Goal: Task Accomplishment & Management: Manage account settings

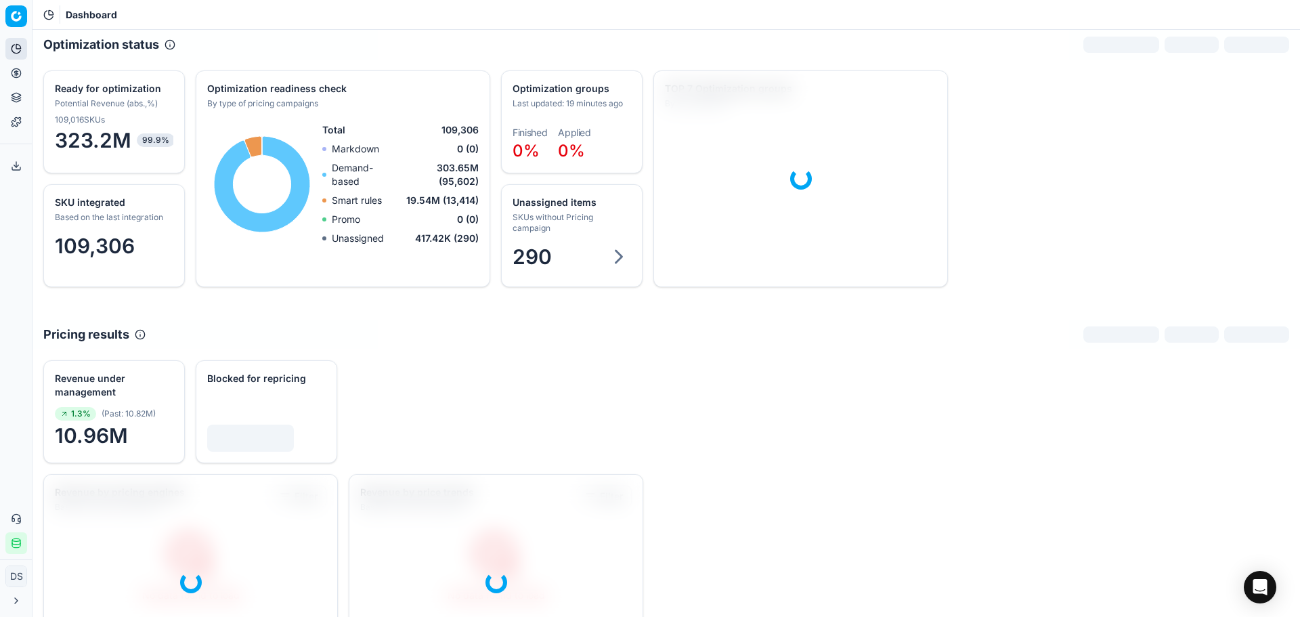
click at [18, 72] on icon at bounding box center [16, 73] width 11 height 11
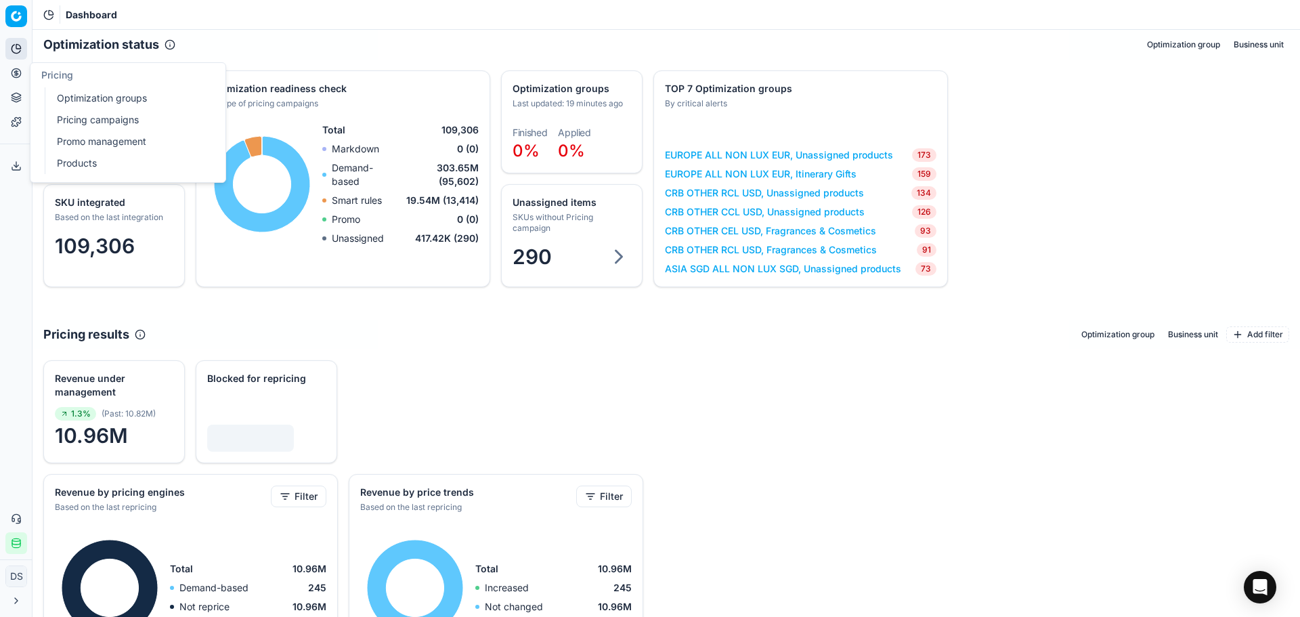
click at [108, 106] on link "Optimization groups" at bounding box center [130, 98] width 158 height 19
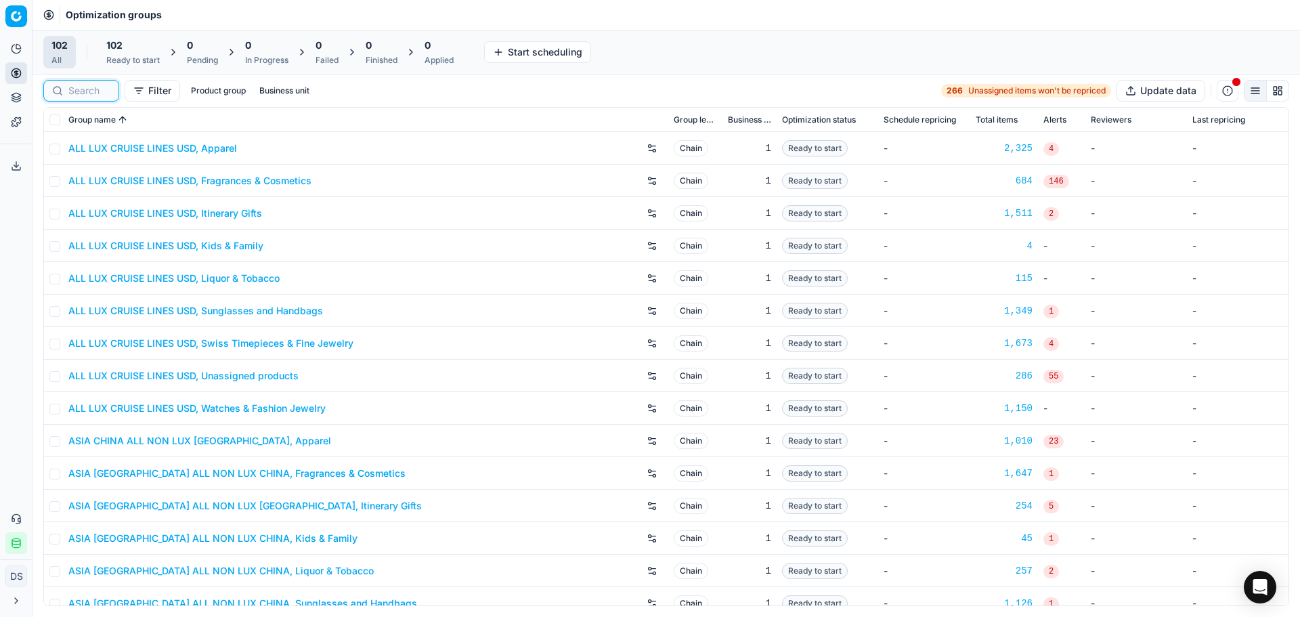
click at [79, 90] on input at bounding box center [89, 91] width 42 height 14
click at [1, 74] on div "Analytics Pricing Product portfolio Templates" at bounding box center [16, 85] width 32 height 106
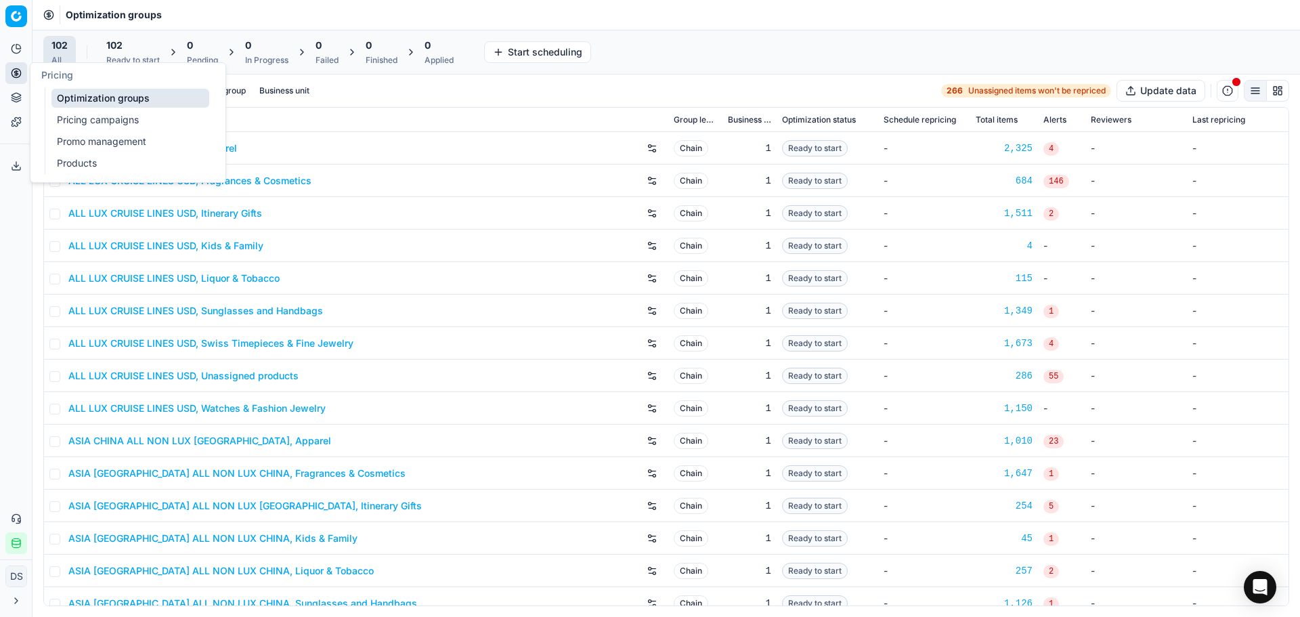
click at [16, 70] on icon at bounding box center [16, 73] width 11 height 11
click at [112, 100] on link "Optimization groups" at bounding box center [130, 98] width 158 height 19
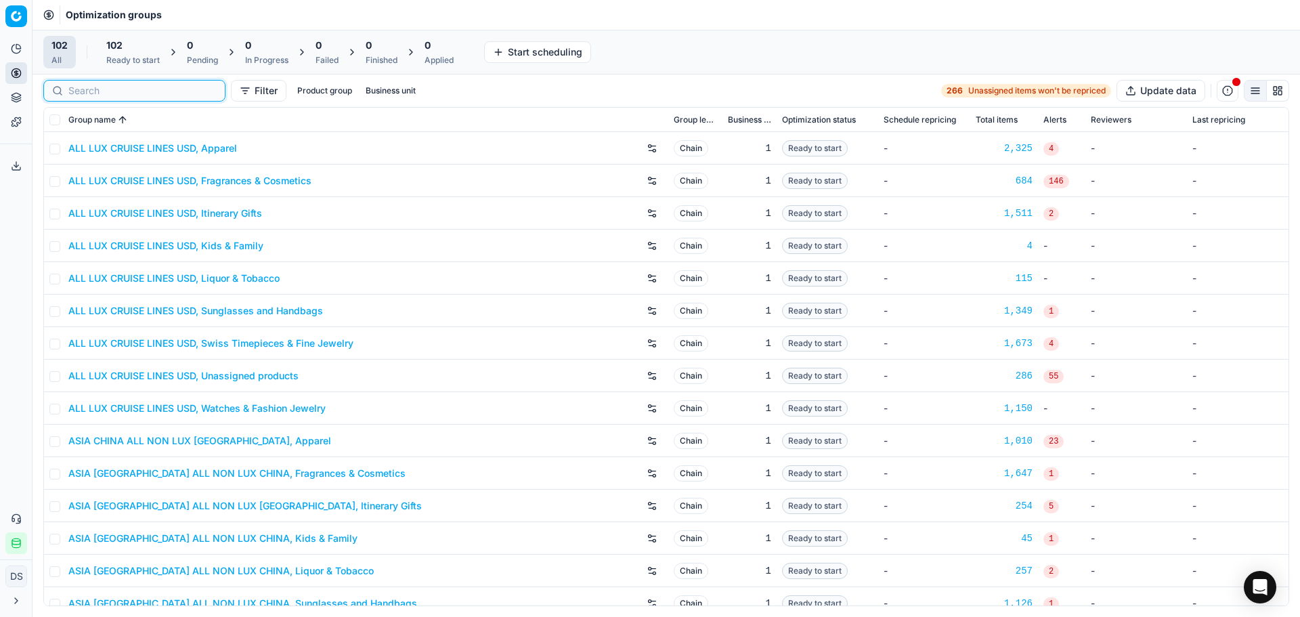
click at [83, 92] on input at bounding box center [142, 91] width 148 height 14
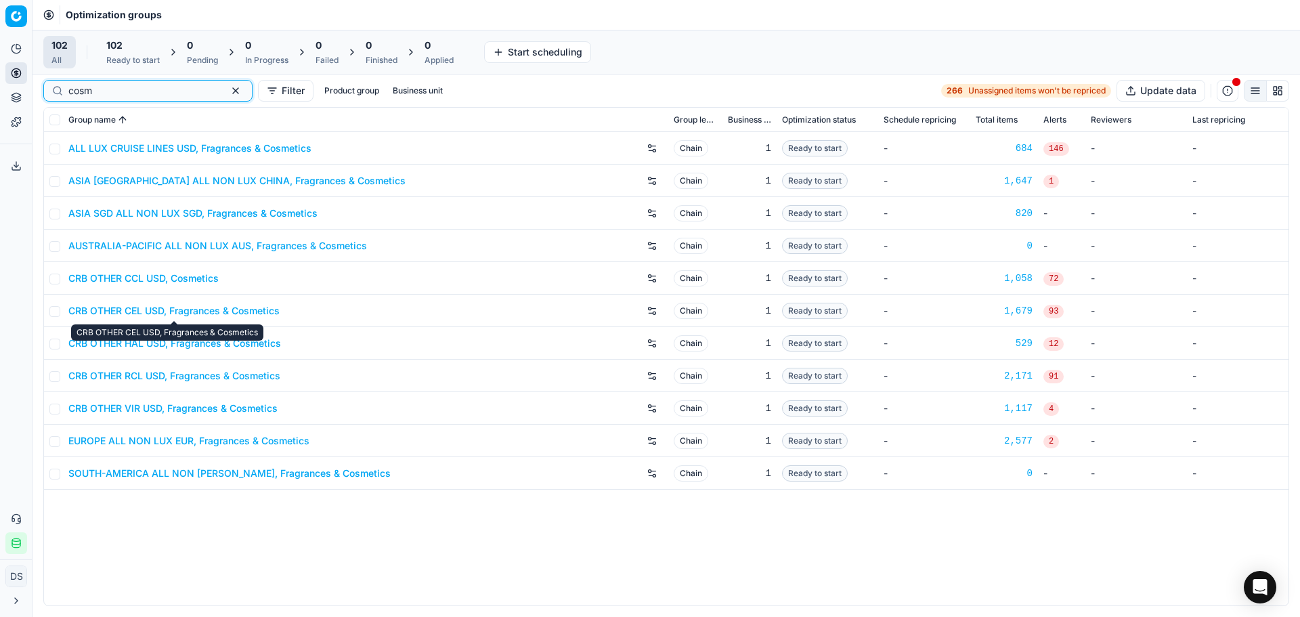
type input "cosm"
click at [236, 313] on link "CRB OTHER CEL USD, Fragrances & Cosmetics" at bounding box center [173, 311] width 211 height 14
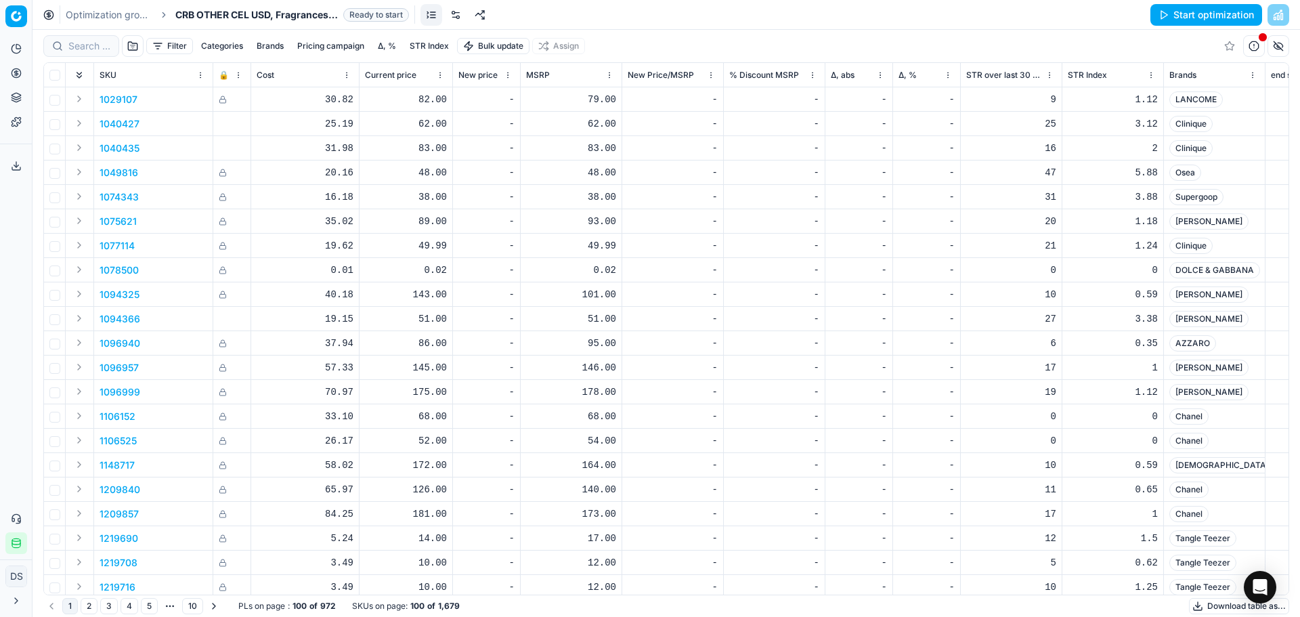
click at [458, 16] on link at bounding box center [456, 15] width 22 height 22
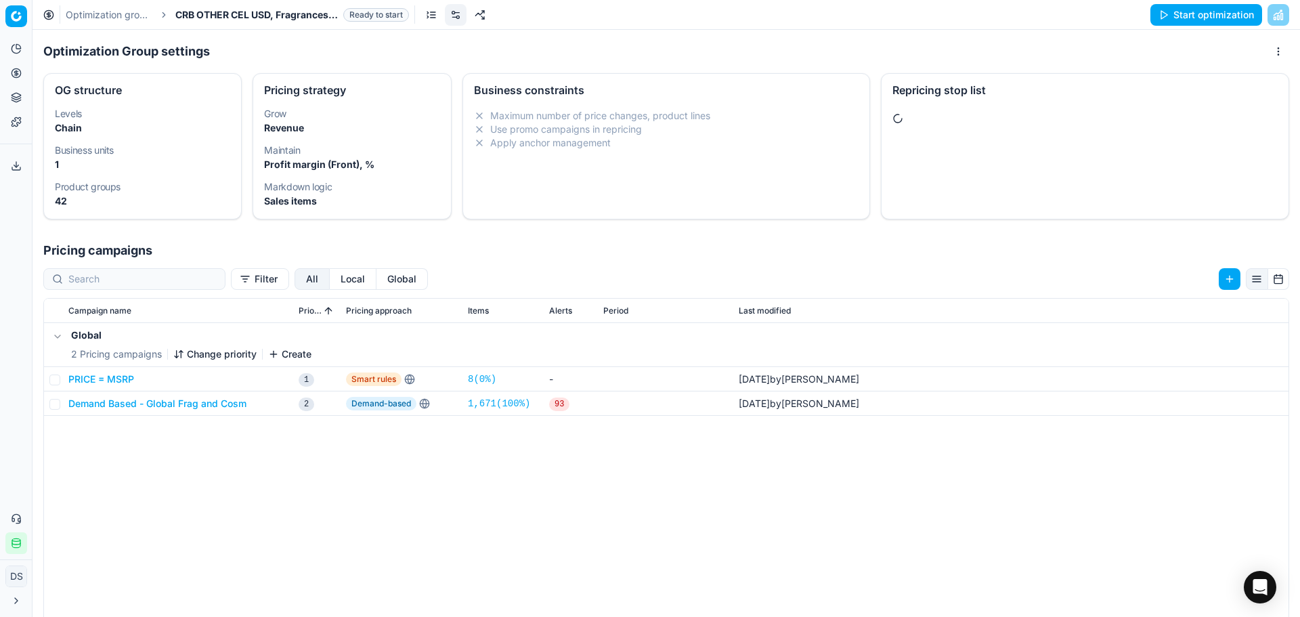
click at [1037, 110] on div at bounding box center [1084, 120] width 407 height 32
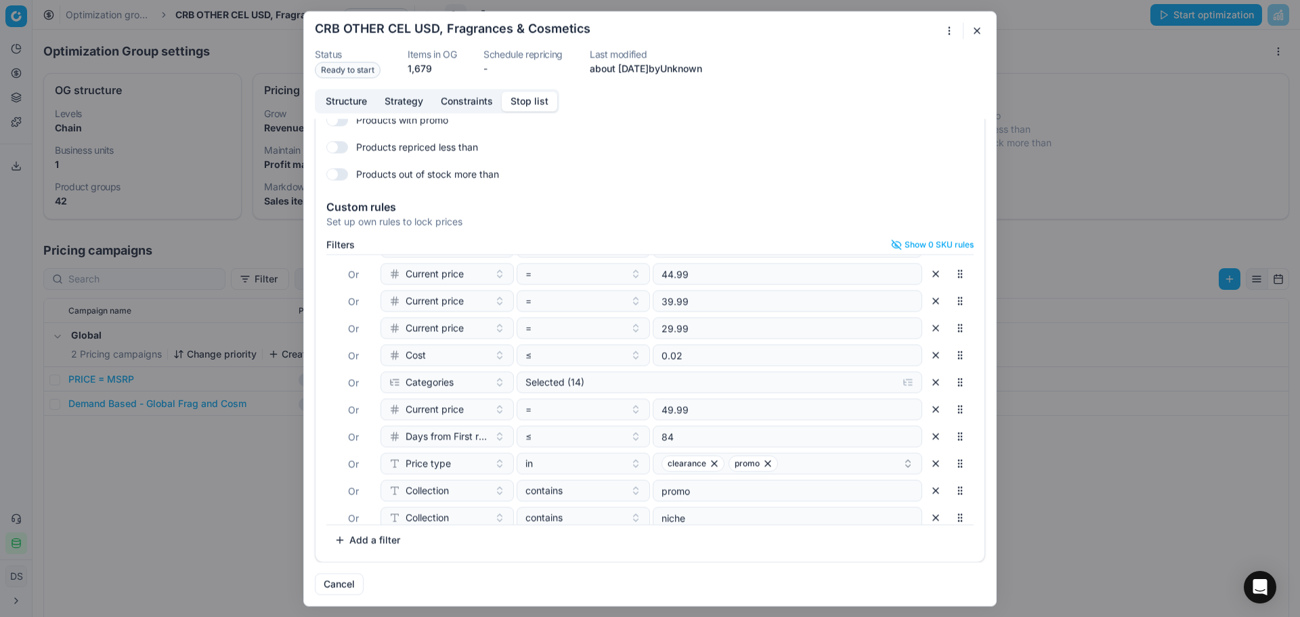
scroll to position [135, 0]
click at [615, 379] on div "Selected (14)" at bounding box center [708, 379] width 366 height 14
click at [540, 432] on input "Cosmetics" at bounding box center [536, 431] width 11 height 11
checkbox input "true"
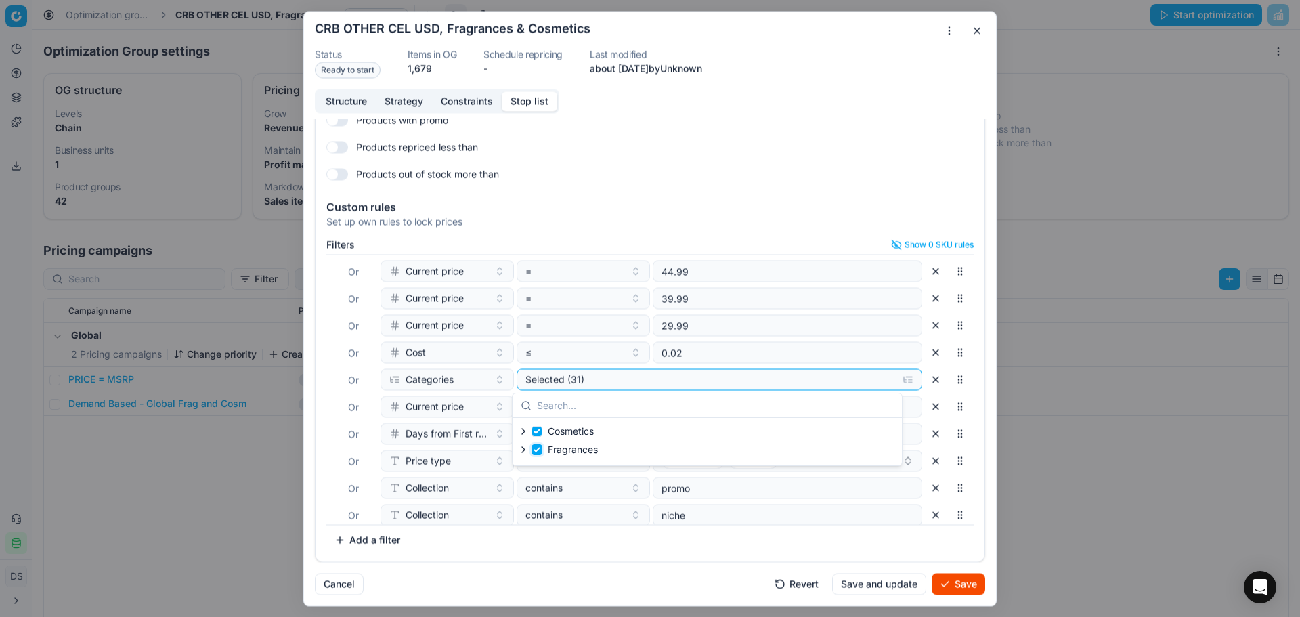
click at [540, 450] on input "Fragrances" at bounding box center [536, 449] width 11 height 11
checkbox input "false"
click at [594, 560] on div "Filters Show 0 SKU rules Where SKU in 3122413 Or SKU in 3122405 Or end stk unit…" at bounding box center [649, 398] width 669 height 328
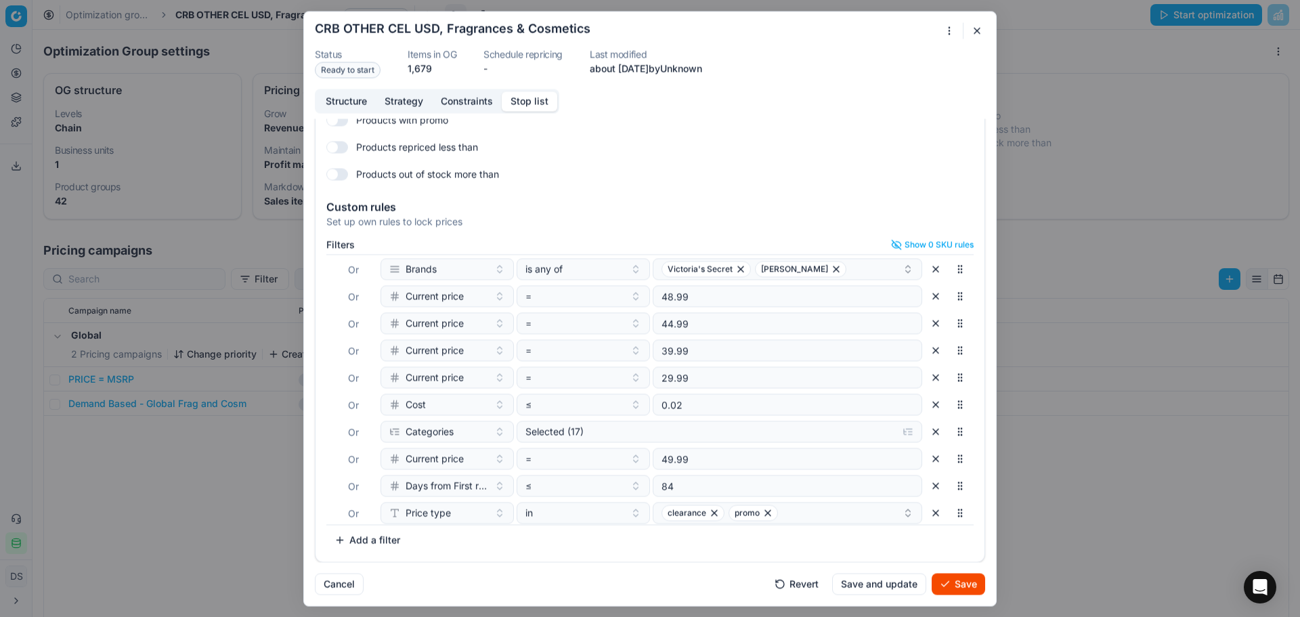
scroll to position [196, 0]
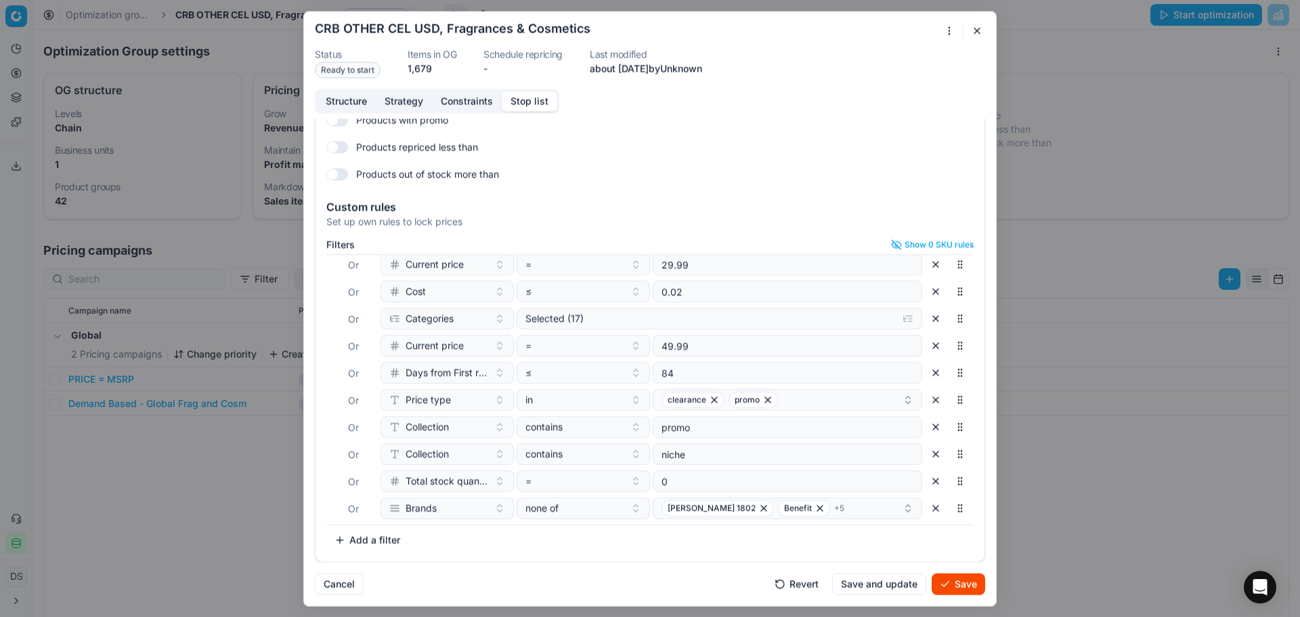
click at [925, 508] on button "button" at bounding box center [936, 508] width 22 height 22
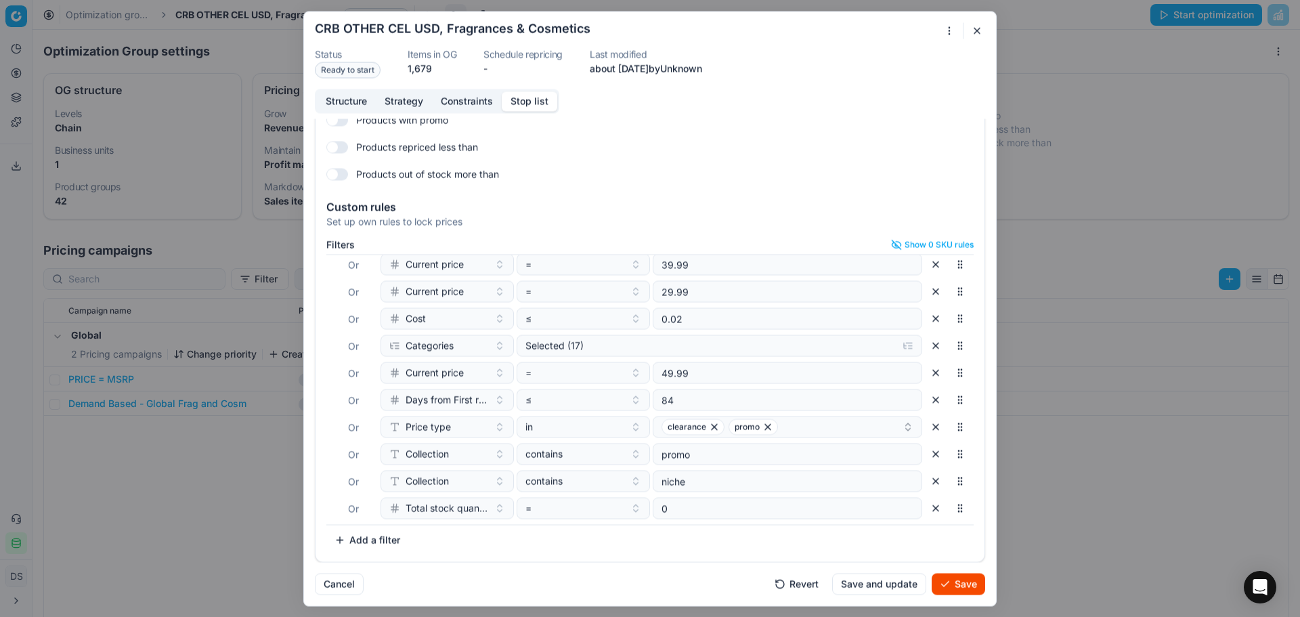
scroll to position [169, 0]
click at [958, 585] on button "Save" at bounding box center [958, 584] width 53 height 22
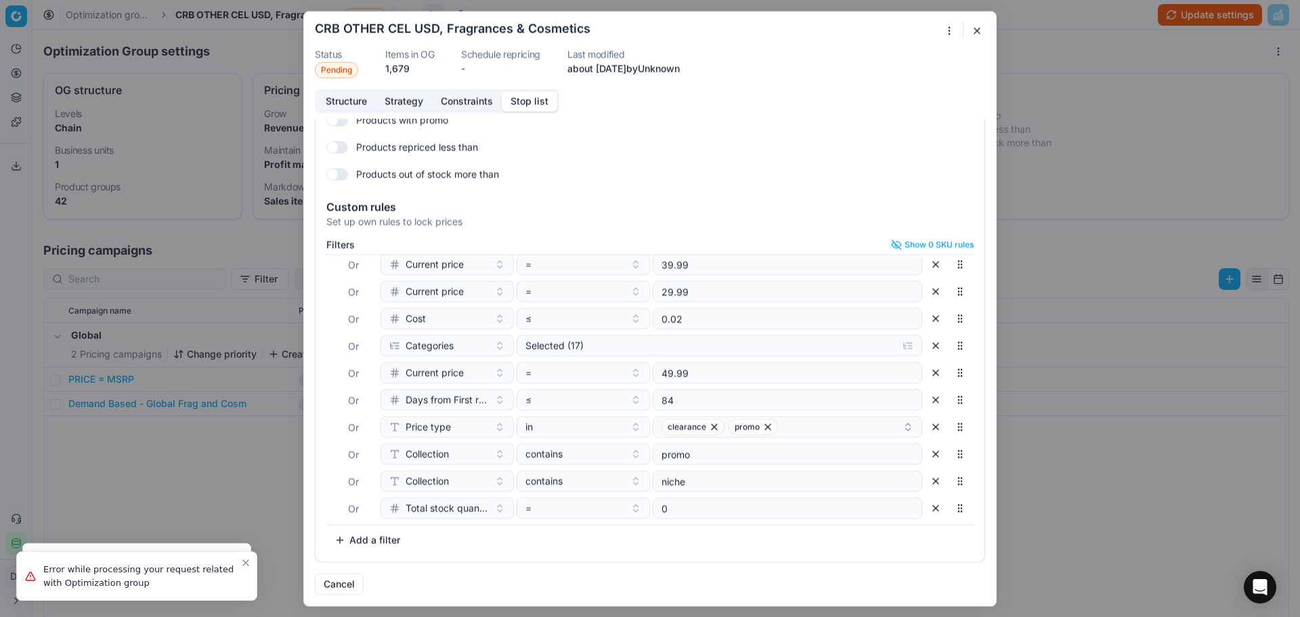
click at [978, 29] on button "button" at bounding box center [977, 30] width 16 height 16
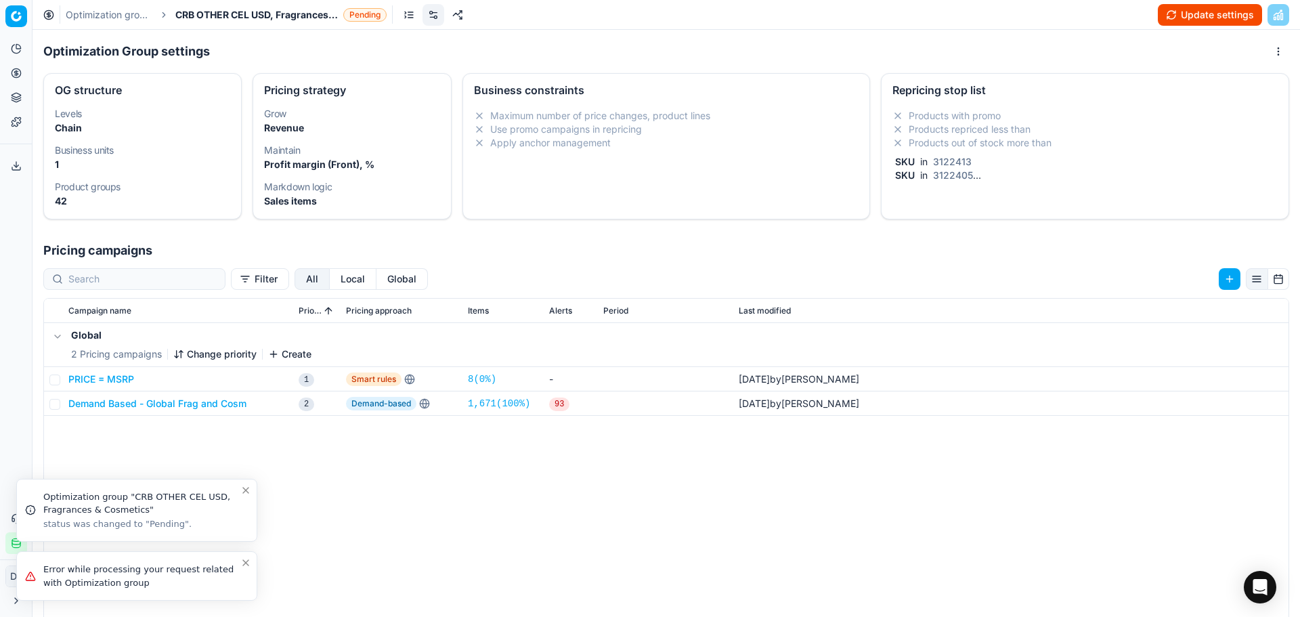
click at [242, 559] on icon "Close toast" at bounding box center [245, 562] width 11 height 11
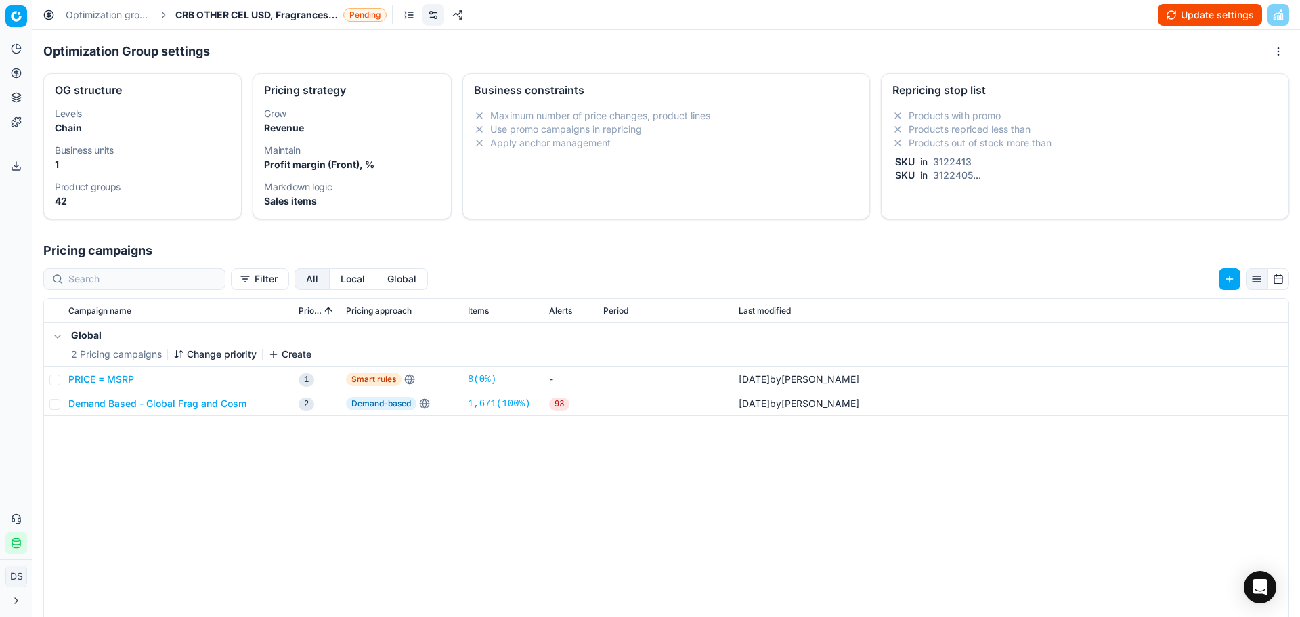
click at [173, 403] on button "Demand Based - Global Frag and Cosm" at bounding box center [157, 404] width 178 height 14
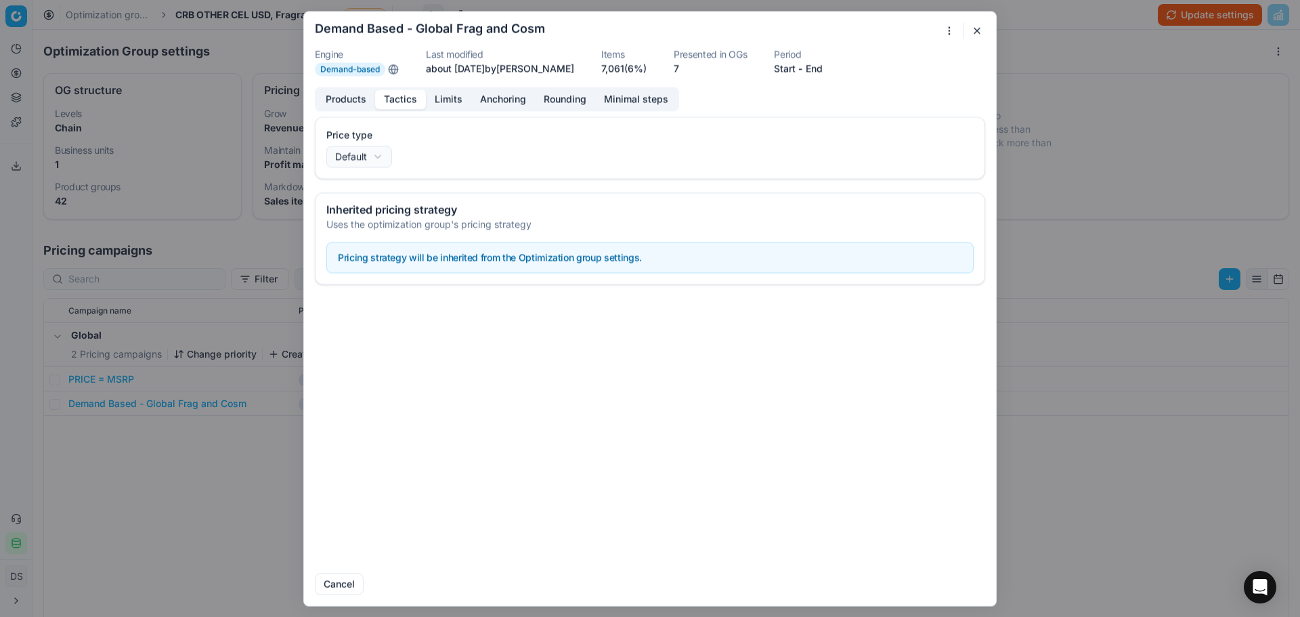
click at [403, 103] on button "Tactics" at bounding box center [400, 99] width 51 height 20
click at [441, 108] on button "Limits" at bounding box center [448, 99] width 45 height 20
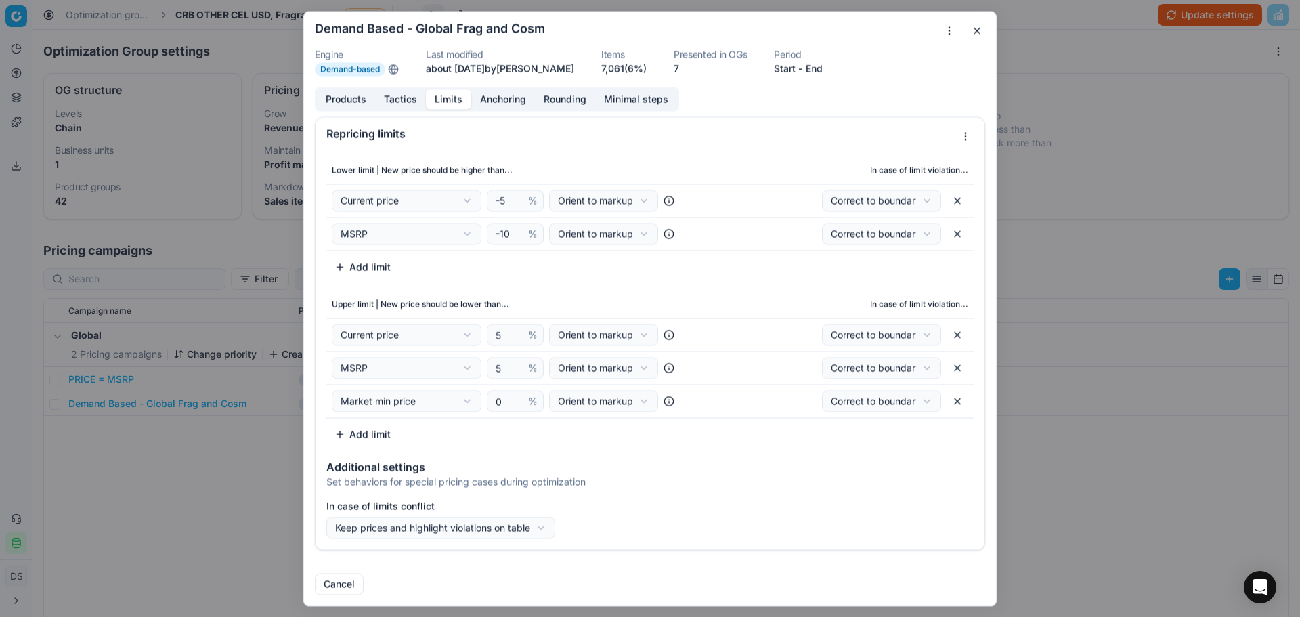
click at [490, 95] on button "Anchoring" at bounding box center [503, 99] width 64 height 20
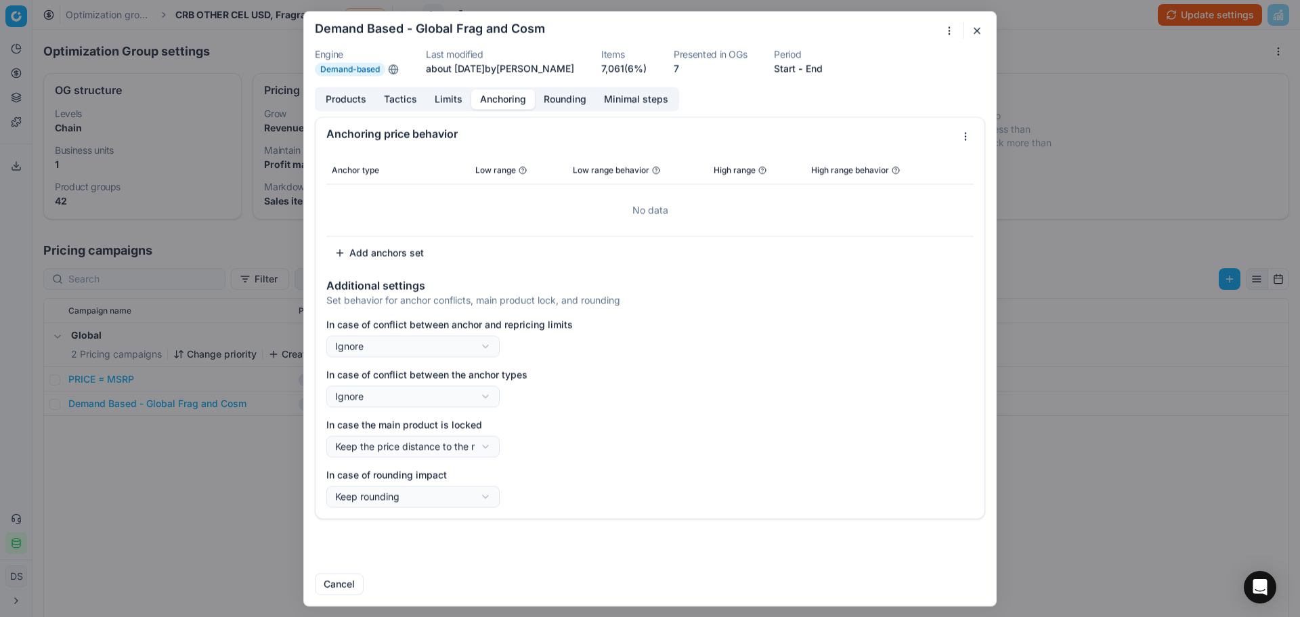
click at [973, 32] on button "button" at bounding box center [977, 30] width 16 height 16
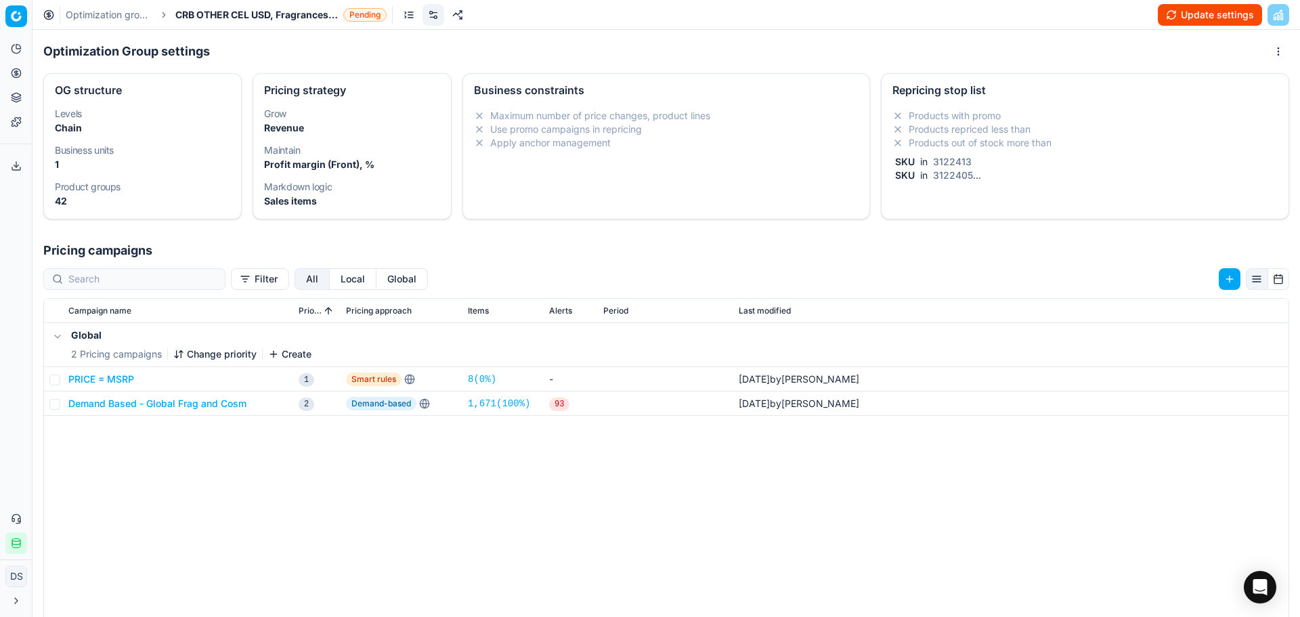
click at [1219, 18] on button "Update settings" at bounding box center [1210, 15] width 104 height 22
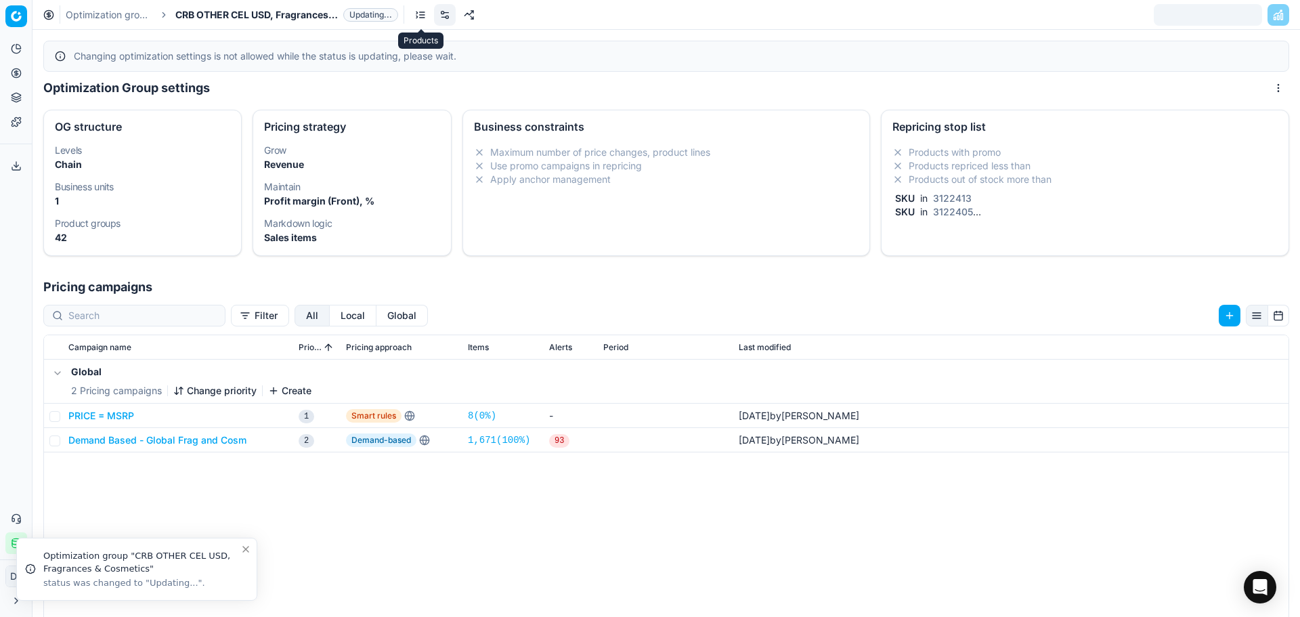
click at [418, 20] on link at bounding box center [421, 15] width 22 height 22
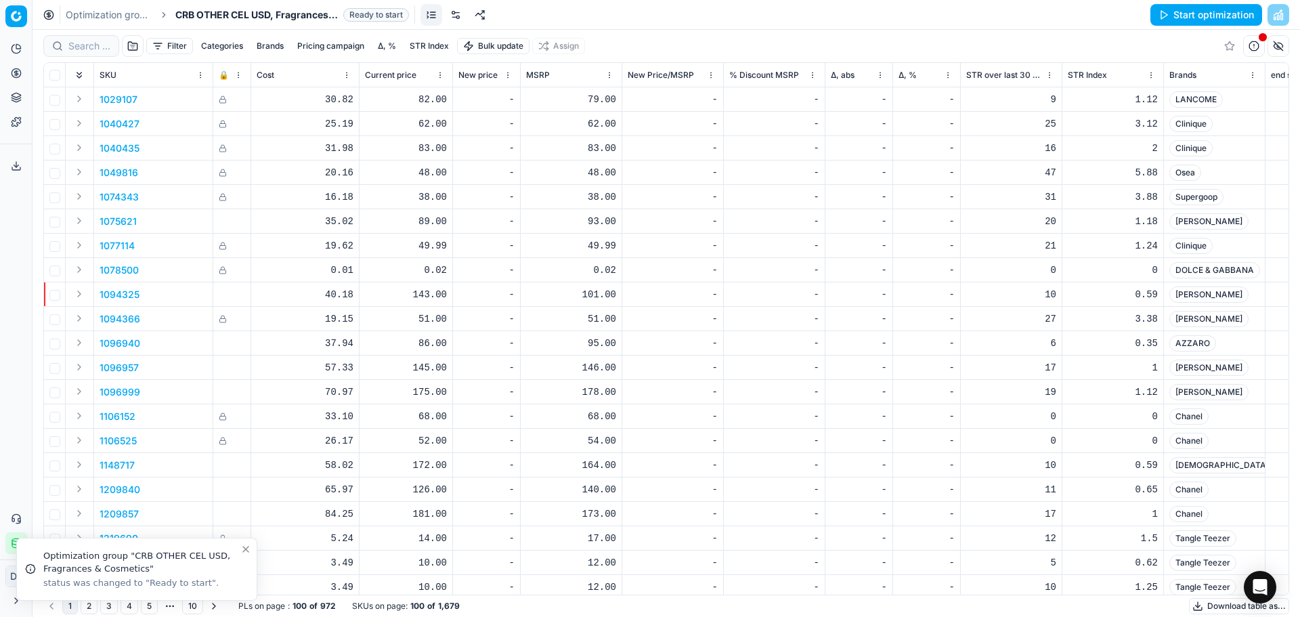
click at [1217, 17] on button "Start optimization" at bounding box center [1206, 15] width 112 height 22
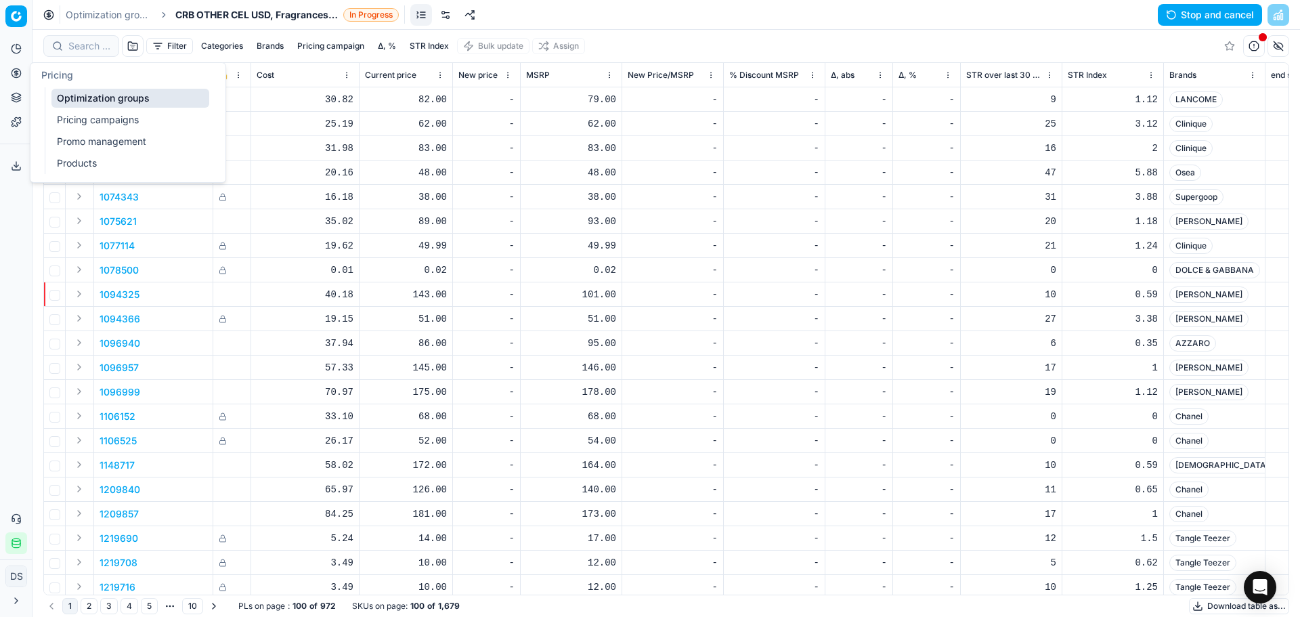
click at [85, 160] on link "Products" at bounding box center [130, 163] width 158 height 19
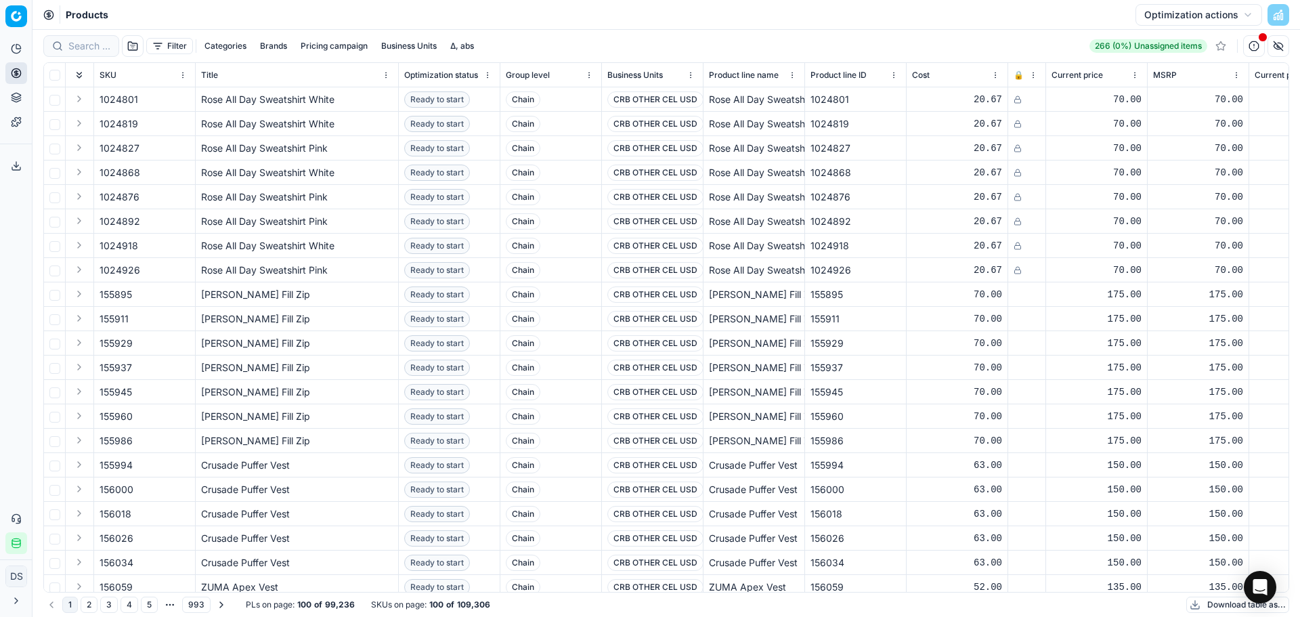
click at [276, 47] on button "Brands" at bounding box center [274, 46] width 38 height 16
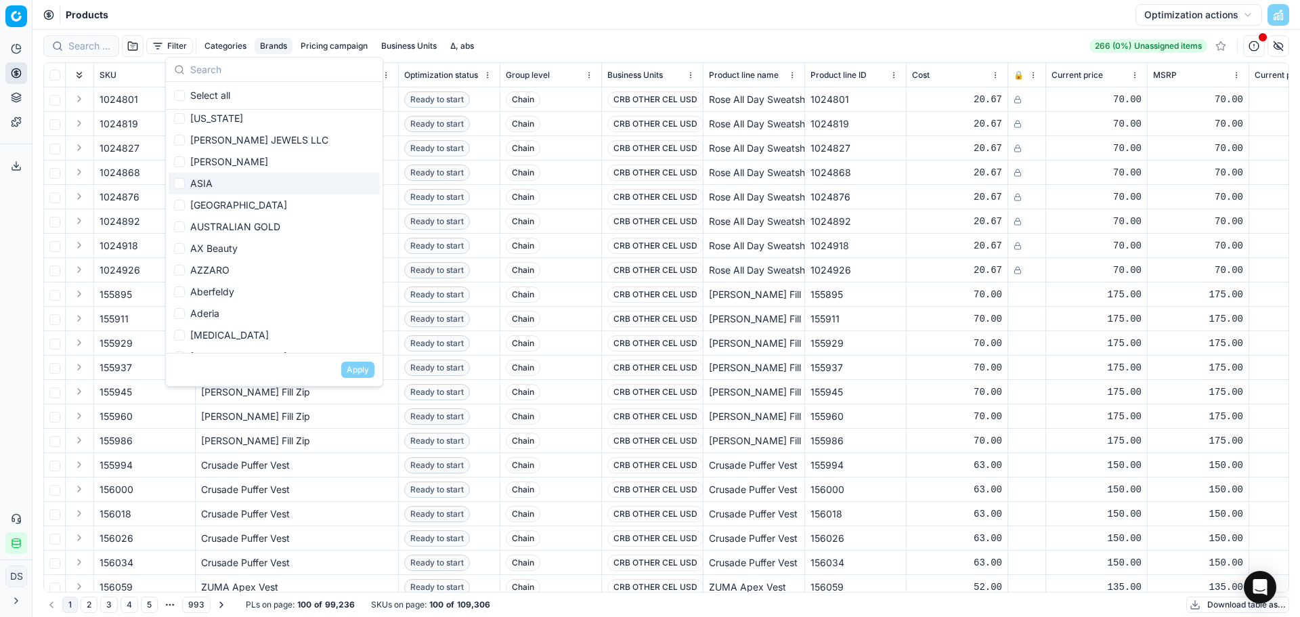
scroll to position [135, 0]
click at [182, 231] on input "Suggestions" at bounding box center [179, 226] width 11 height 11
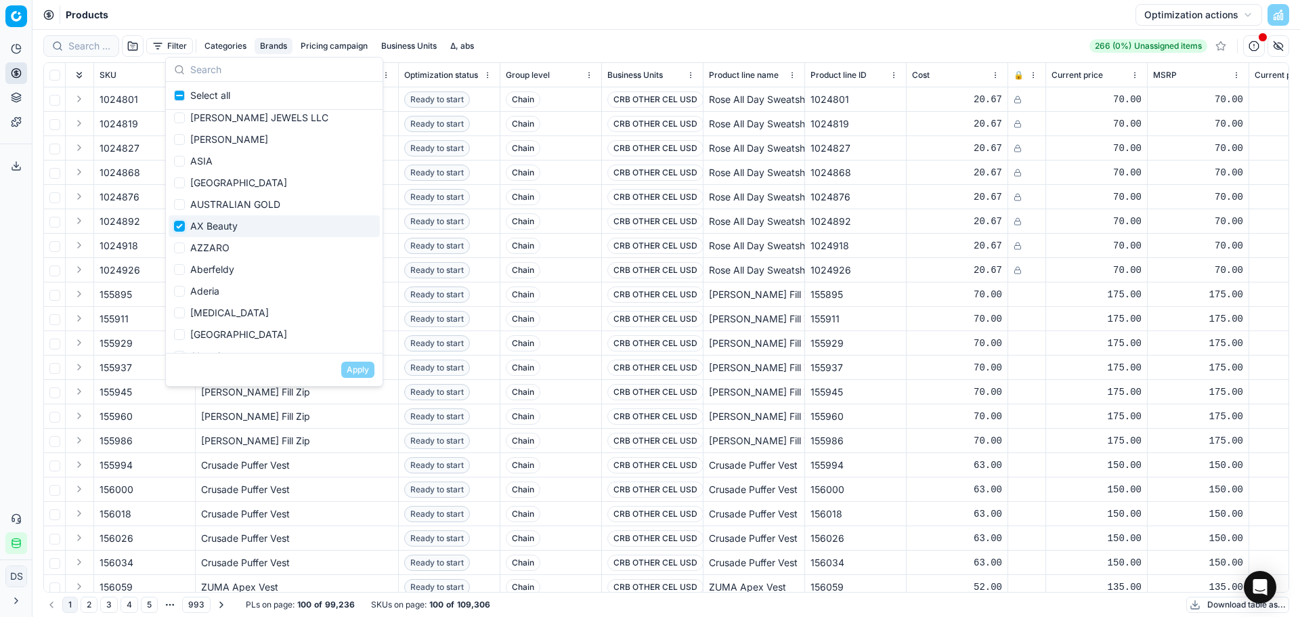
checkbox input "true"
click at [232, 72] on input "text" at bounding box center [282, 69] width 184 height 27
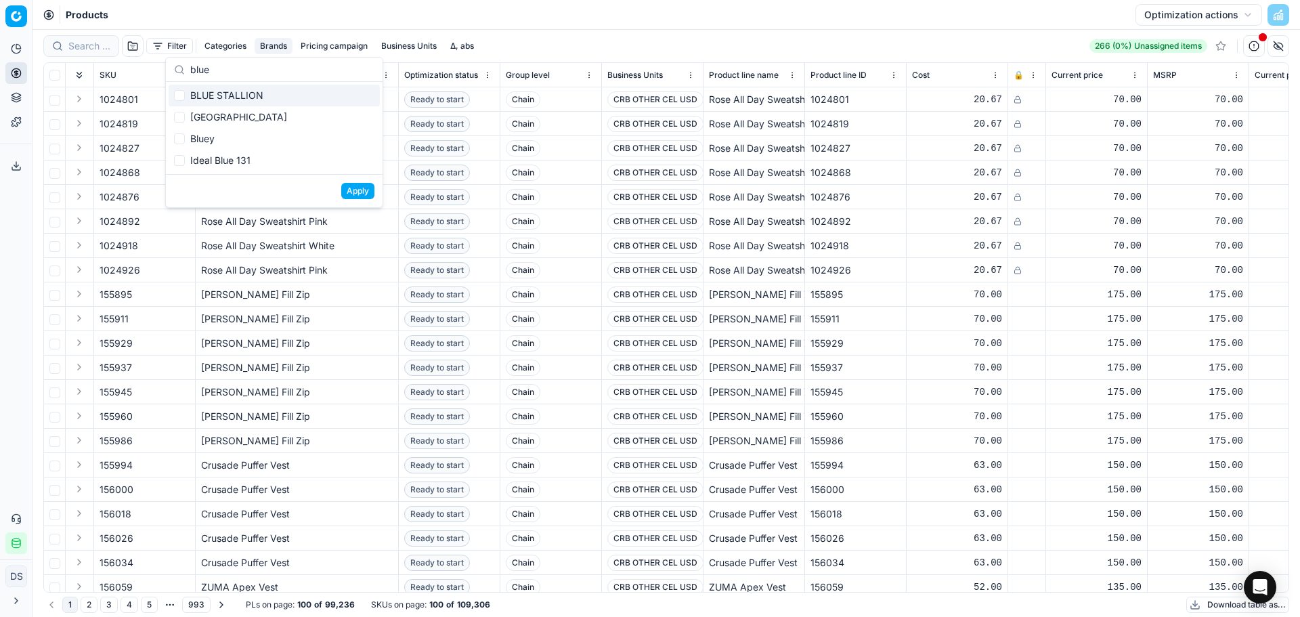
scroll to position [0, 0]
type input "blue"
click at [237, 97] on div "BLUE STALLION" at bounding box center [274, 96] width 211 height 22
checkbox input "true"
click at [364, 194] on button "Apply" at bounding box center [357, 191] width 33 height 16
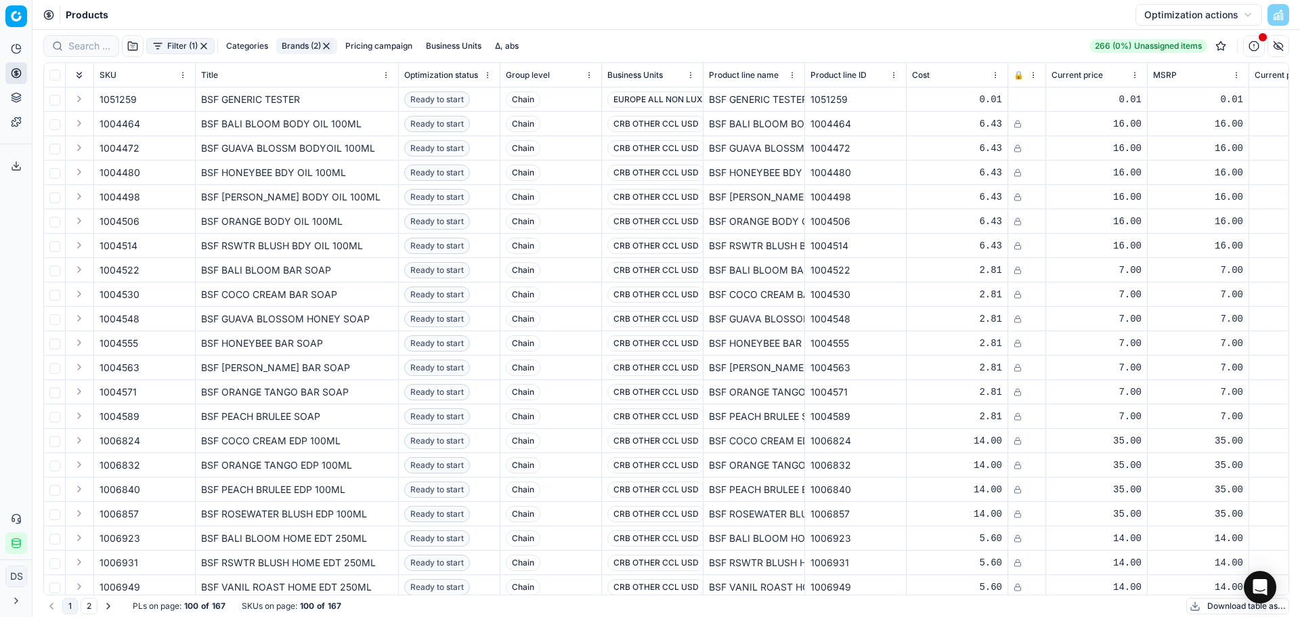
click at [187, 43] on button "Filter (1)" at bounding box center [180, 46] width 68 height 16
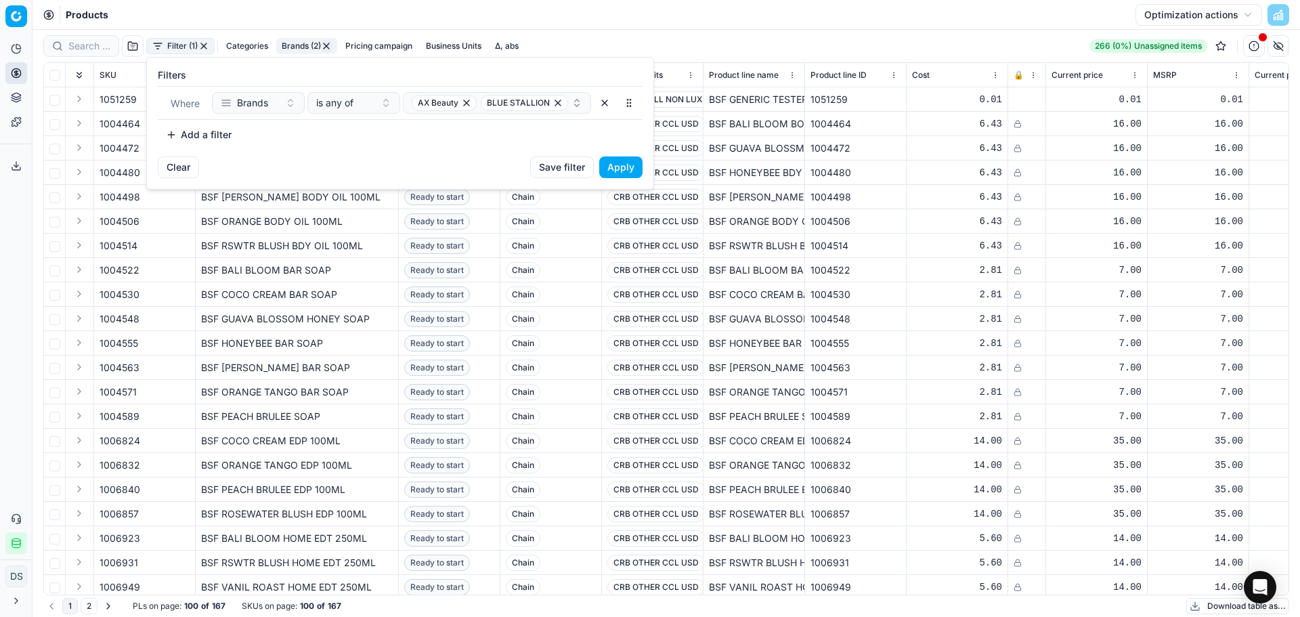
click at [222, 133] on button "Add a filter" at bounding box center [199, 135] width 82 height 22
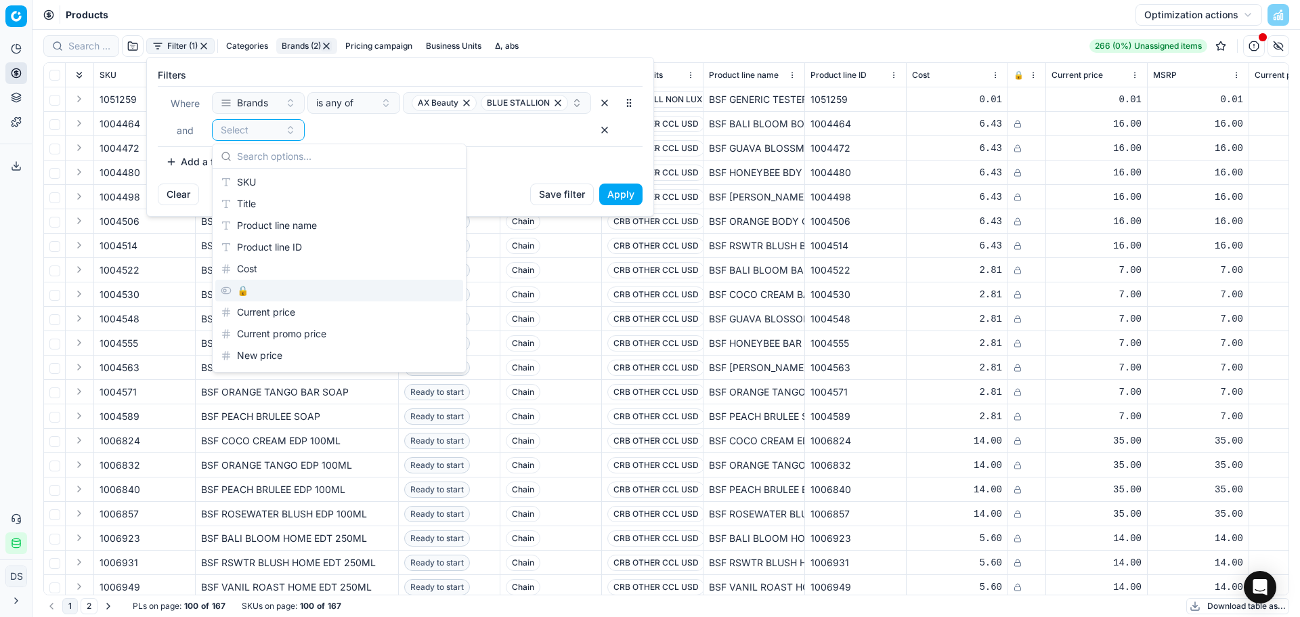
click at [266, 286] on div "🔒" at bounding box center [339, 291] width 248 height 22
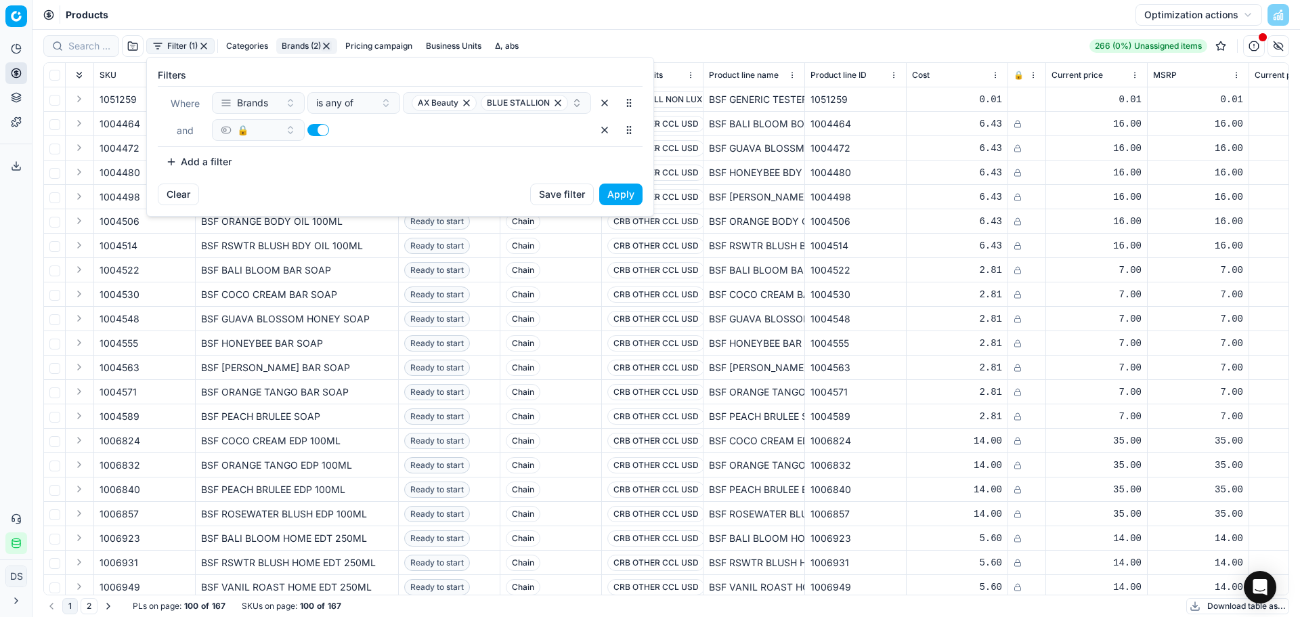
click at [317, 131] on button "button" at bounding box center [318, 130] width 22 height 12
click at [631, 197] on button "Apply" at bounding box center [620, 194] width 43 height 22
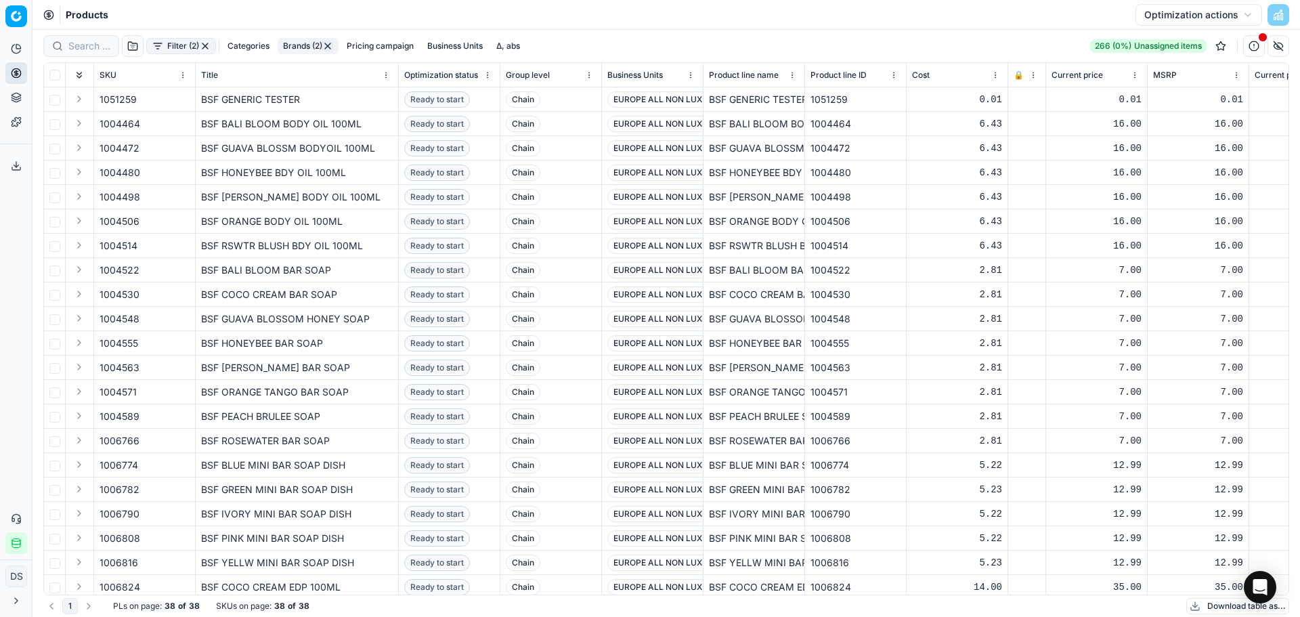
click at [254, 43] on button "Categories" at bounding box center [248, 46] width 53 height 16
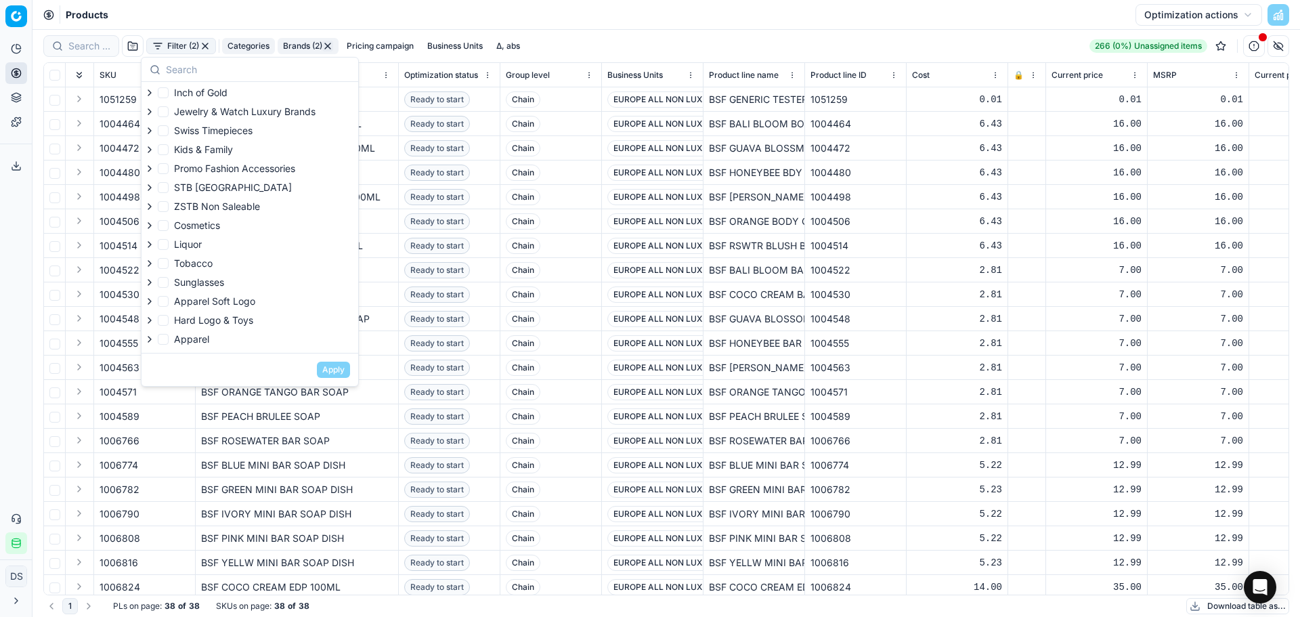
click at [186, 45] on button "Filter (2)" at bounding box center [181, 46] width 70 height 16
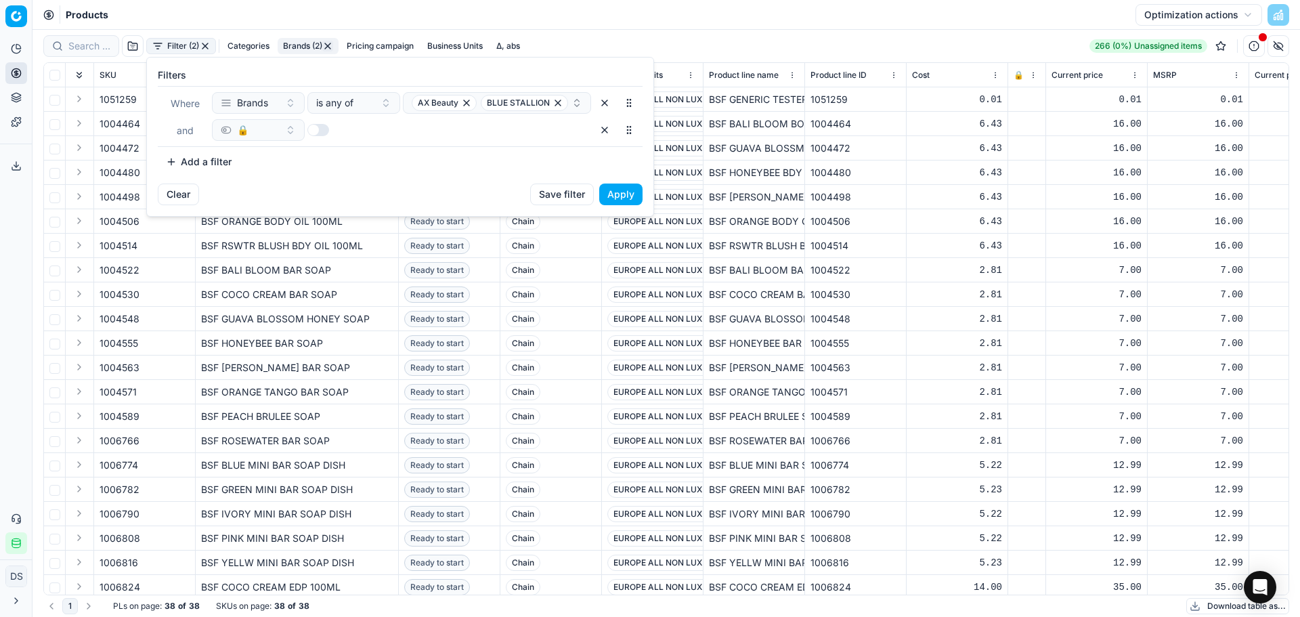
click at [209, 167] on button "Add a filter" at bounding box center [199, 162] width 82 height 22
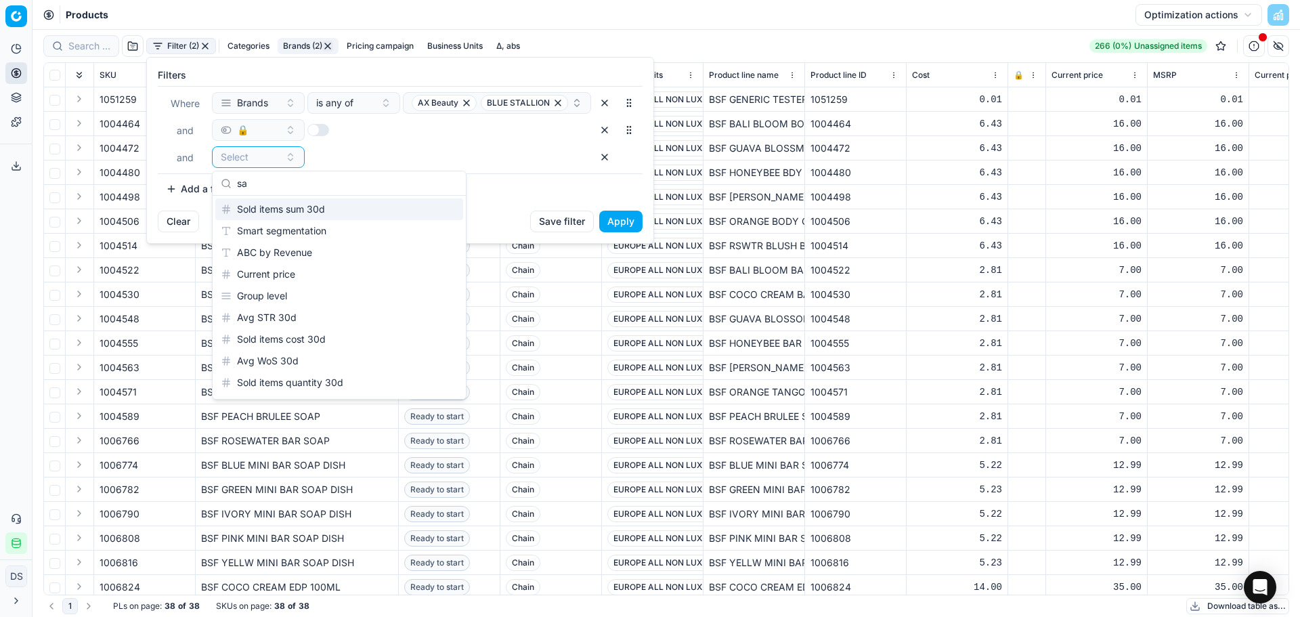
type input "s"
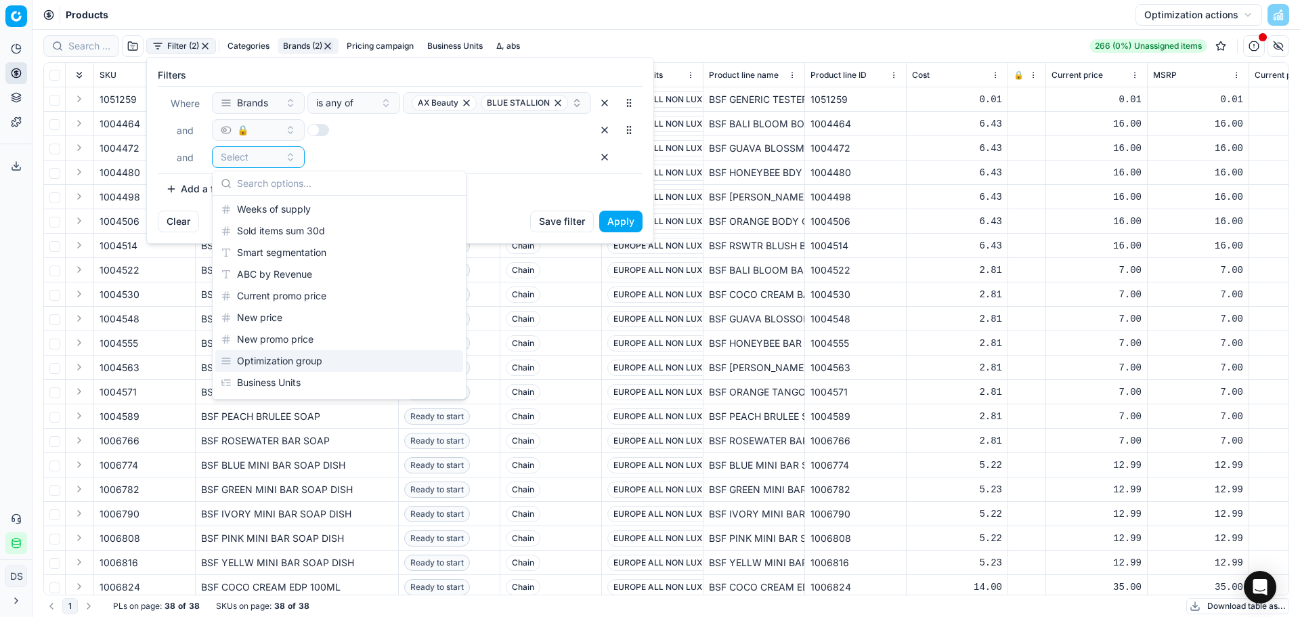
click at [314, 362] on div "Optimization group" at bounding box center [339, 361] width 248 height 22
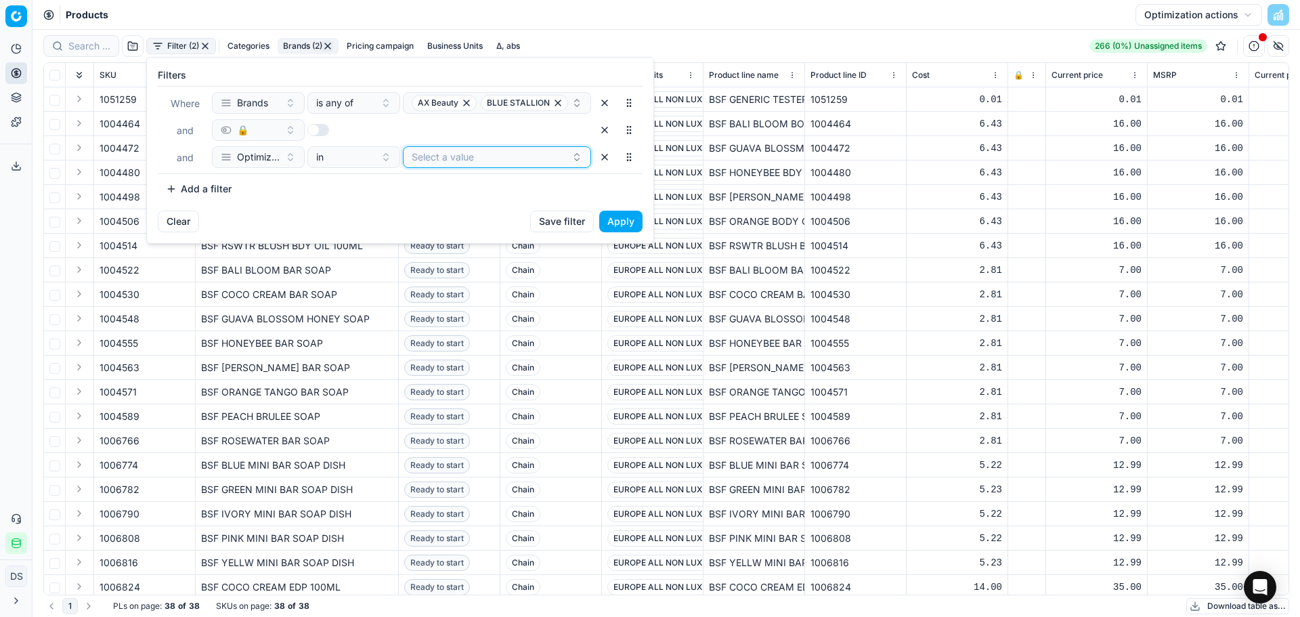
click at [452, 165] on button "Select a value" at bounding box center [497, 157] width 188 height 22
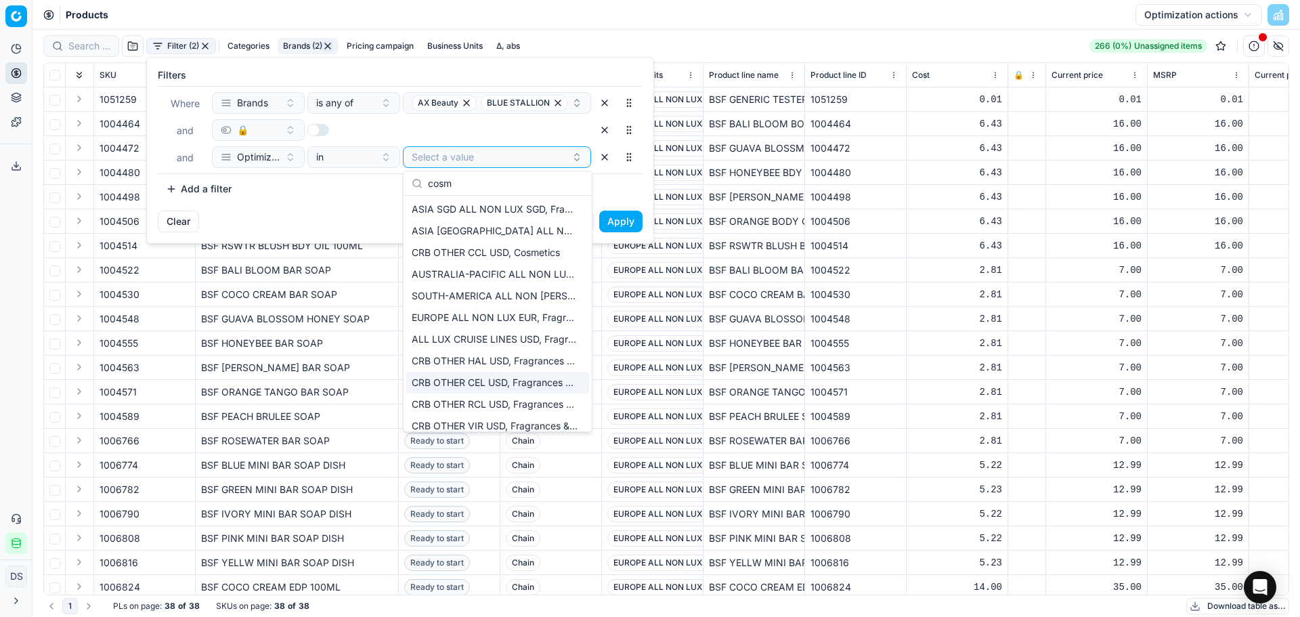
type input "cosm"
click at [518, 378] on span "CRB OTHER CEL USD, Fragrances & Cosmetics" at bounding box center [495, 383] width 167 height 14
click at [515, 408] on span "CRB OTHER RCL USD, Fragrances & Cosmetics" at bounding box center [495, 404] width 167 height 14
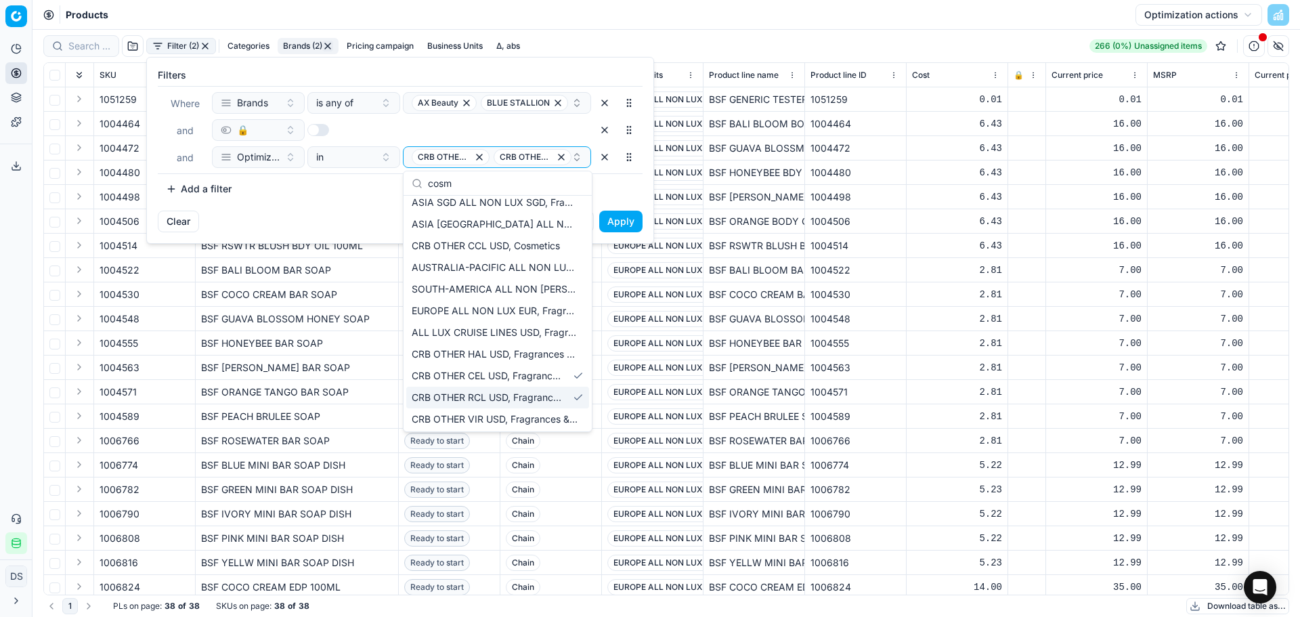
scroll to position [8, 0]
click at [508, 416] on span "CRB OTHER VIR USD, Fragrances & Cosmetics" at bounding box center [495, 418] width 167 height 14
click at [526, 250] on span "CRB OTHER CCL USD, Cosmetics" at bounding box center [486, 245] width 148 height 14
drag, startPoint x: 629, startPoint y: 225, endPoint x: 609, endPoint y: 321, distance: 98.1
click at [629, 225] on button "Apply" at bounding box center [620, 222] width 43 height 22
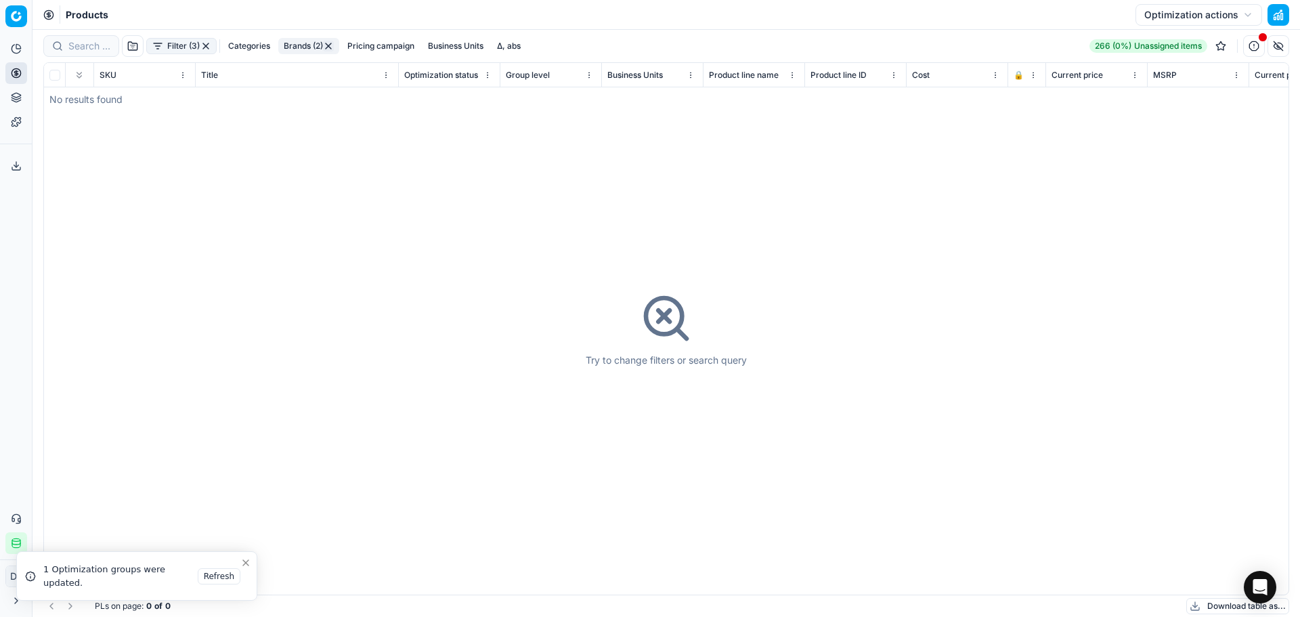
drag, startPoint x: 209, startPoint y: 46, endPoint x: 218, endPoint y: 75, distance: 30.6
click at [209, 46] on button "button" at bounding box center [205, 46] width 11 height 11
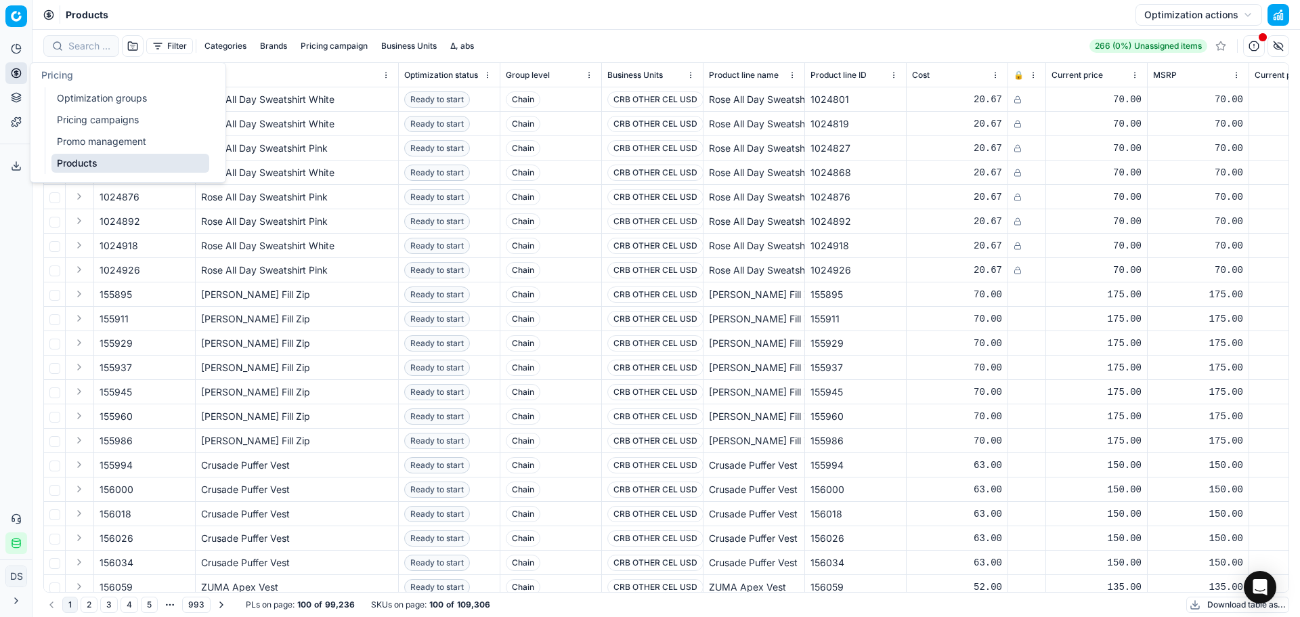
click at [116, 106] on link "Optimization groups" at bounding box center [130, 98] width 158 height 19
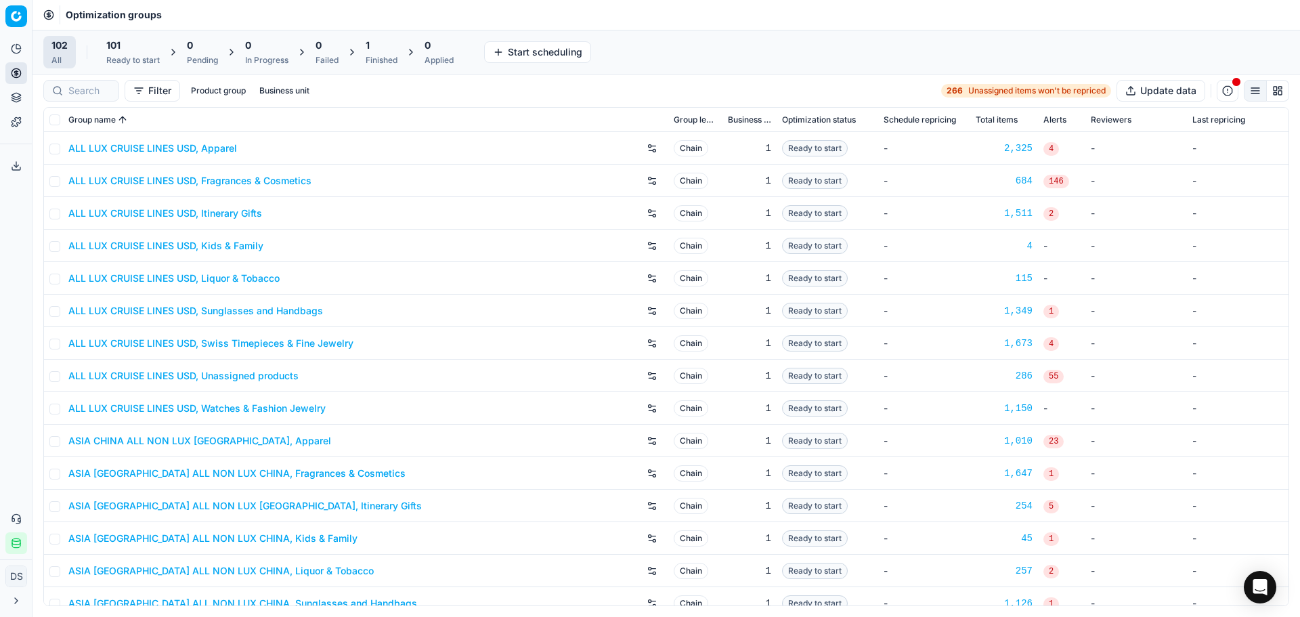
click at [369, 53] on div "1 Finished" at bounding box center [382, 52] width 32 height 27
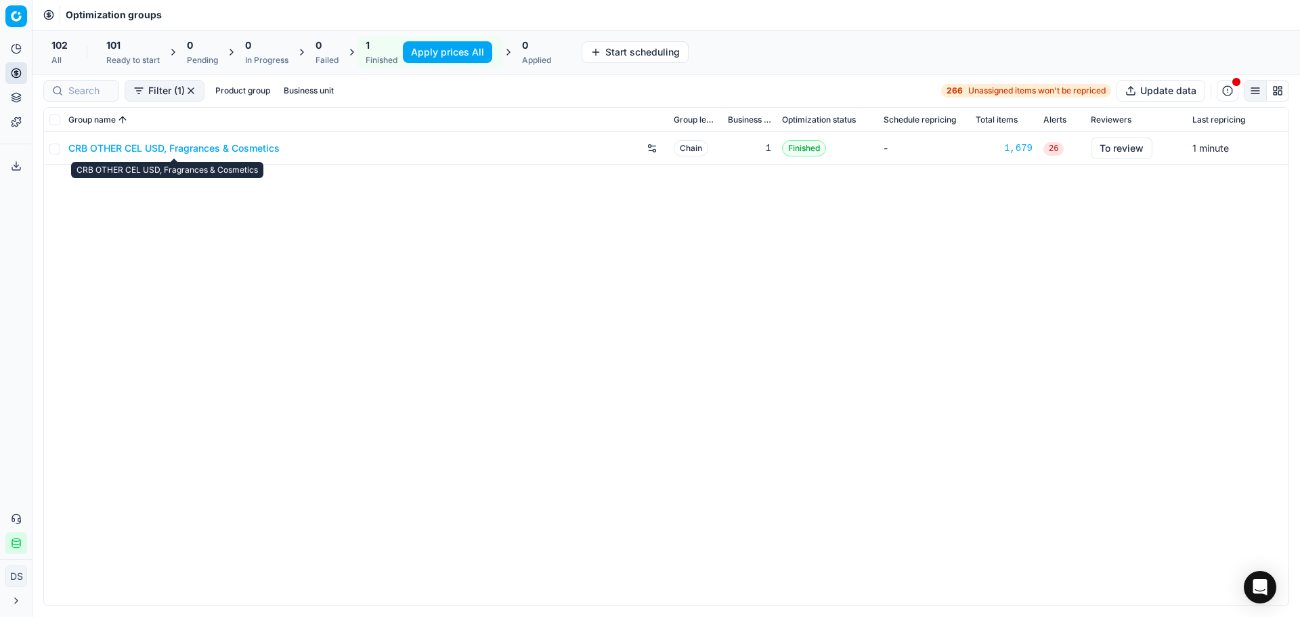
click at [239, 145] on link "CRB OTHER CEL USD, Fragrances & Cosmetics" at bounding box center [173, 148] width 211 height 14
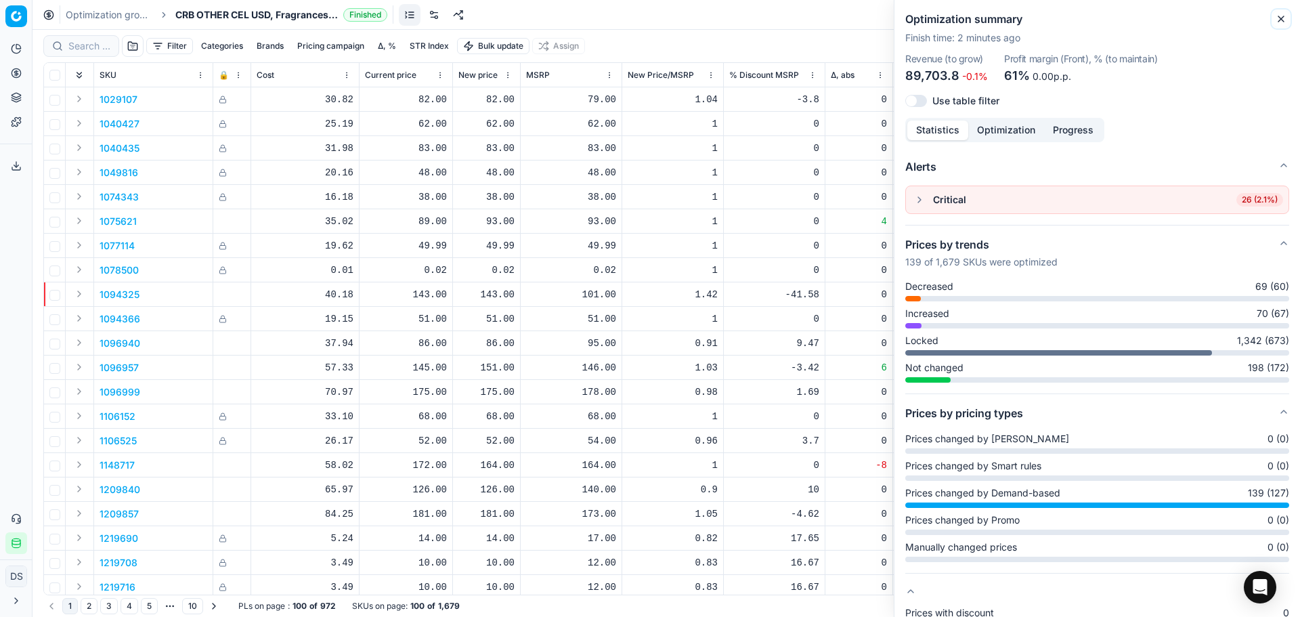
click at [1280, 19] on icon "button" at bounding box center [1280, 19] width 11 height 11
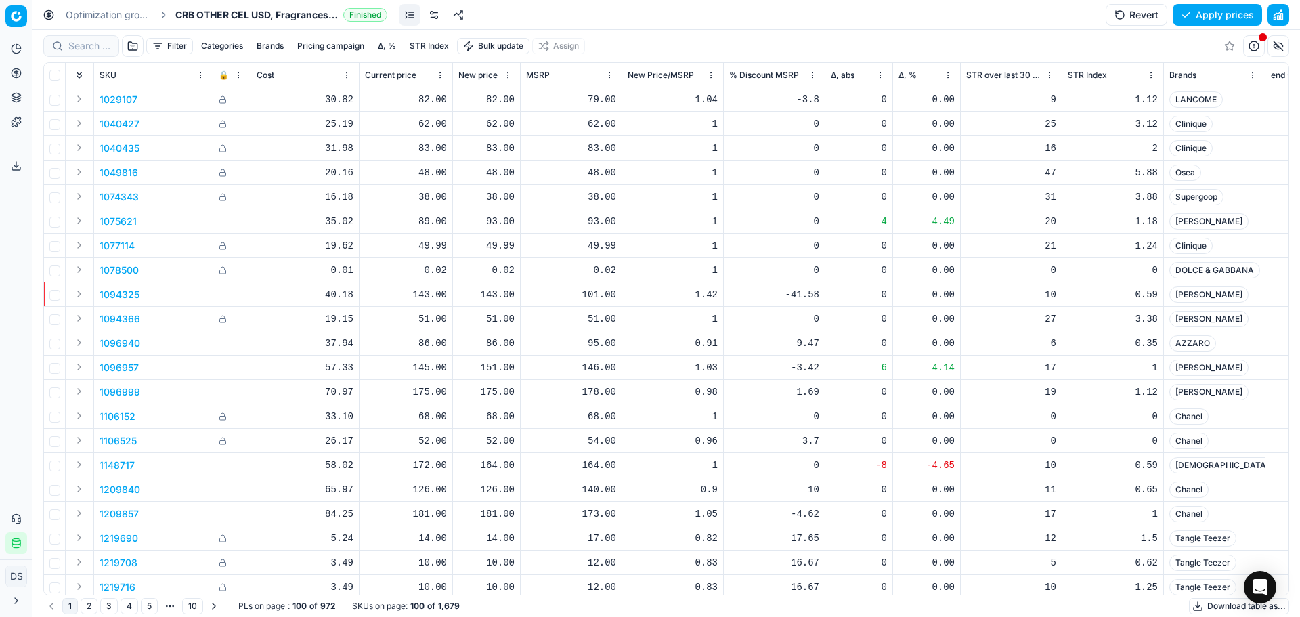
click at [387, 45] on button "Δ, %" at bounding box center [386, 46] width 29 height 16
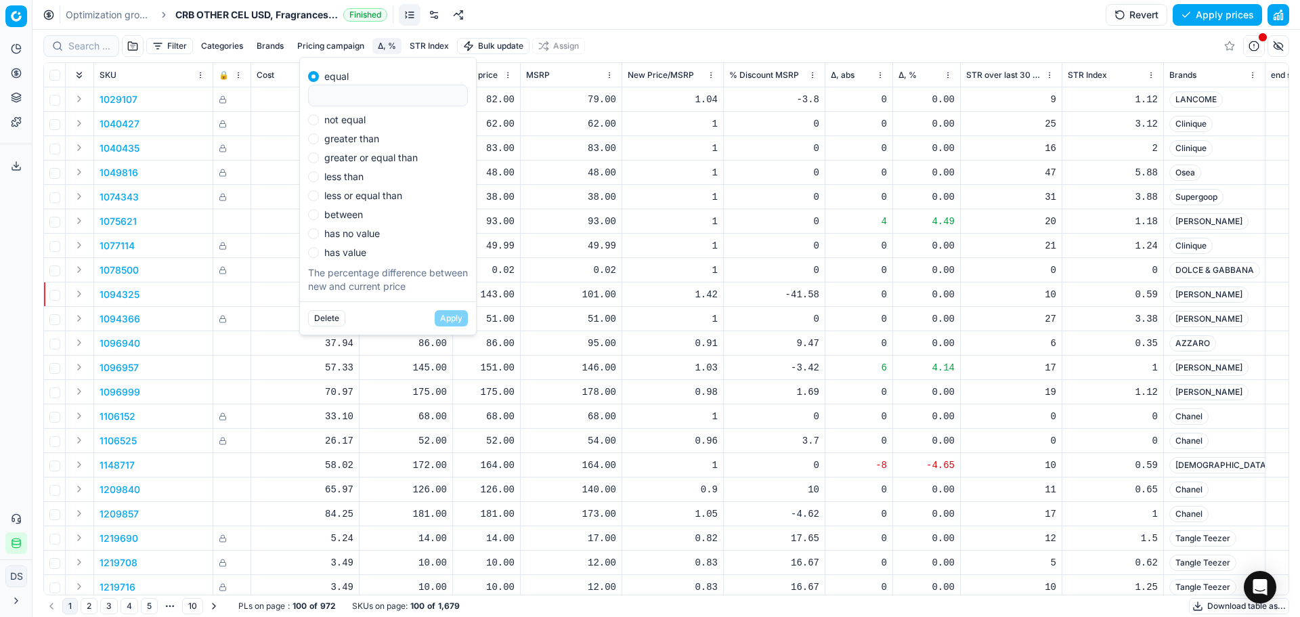
click at [372, 123] on div "not equal" at bounding box center [388, 119] width 160 height 11
click at [366, 123] on div "not equal" at bounding box center [388, 119] width 160 height 11
click at [355, 123] on label "not equal" at bounding box center [344, 119] width 41 height 9
click at [319, 123] on input "not equal" at bounding box center [313, 119] width 11 height 11
radio input "true"
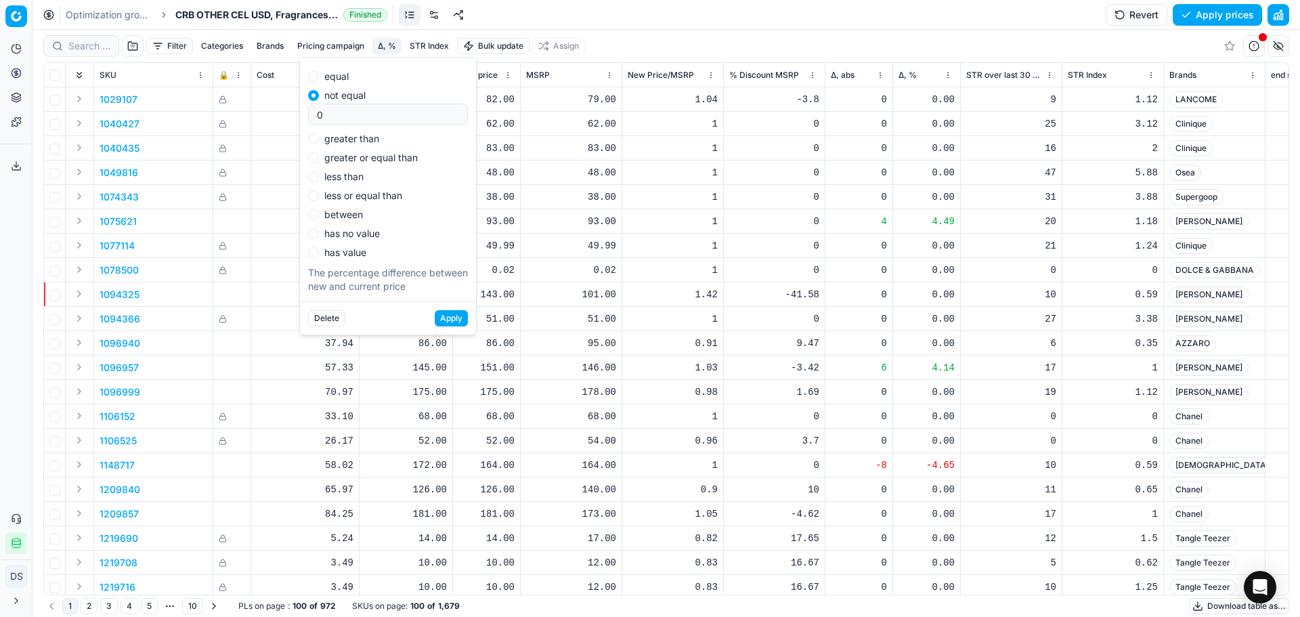
type input "0"
click at [448, 322] on button "Apply" at bounding box center [451, 318] width 33 height 16
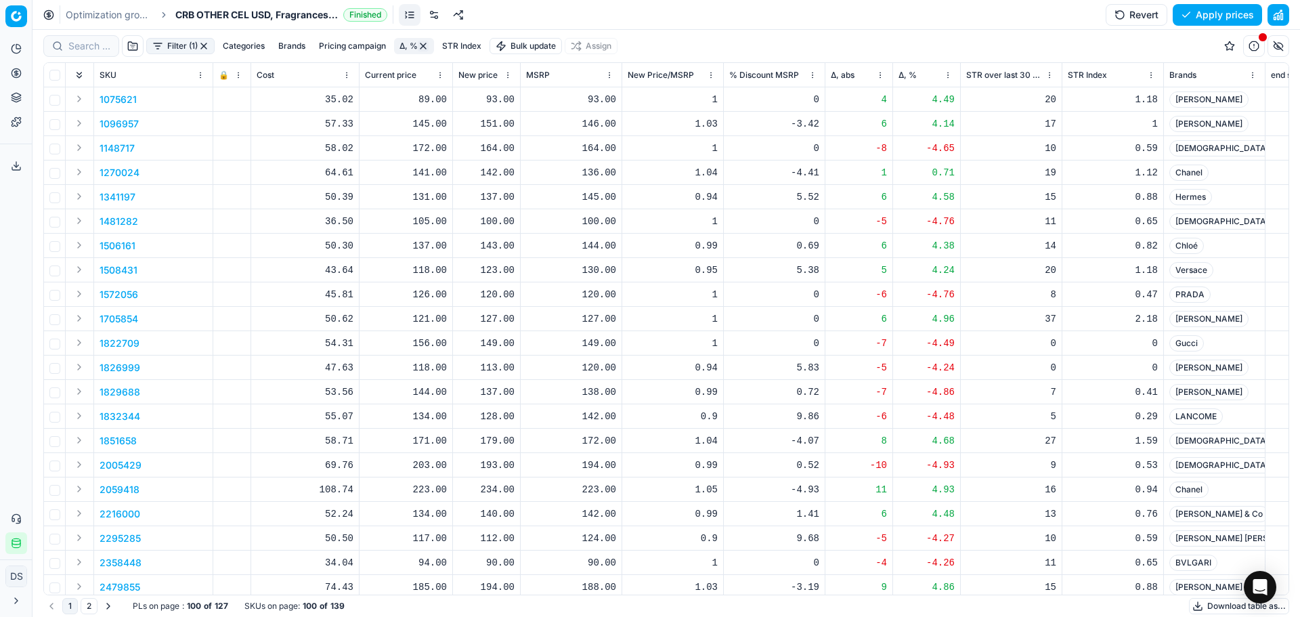
click at [922, 74] on div "Δ, %" at bounding box center [926, 75] width 56 height 14
click at [912, 74] on span "Δ, %" at bounding box center [907, 75] width 18 height 11
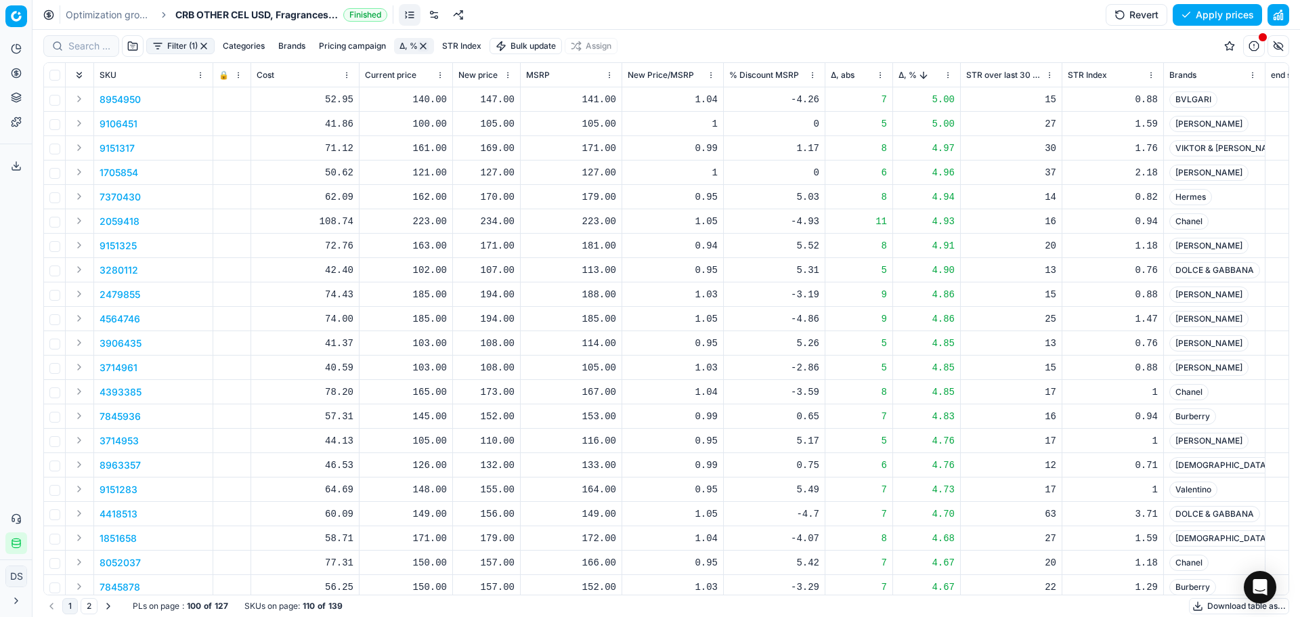
click at [915, 75] on span "Δ, %" at bounding box center [907, 75] width 18 height 11
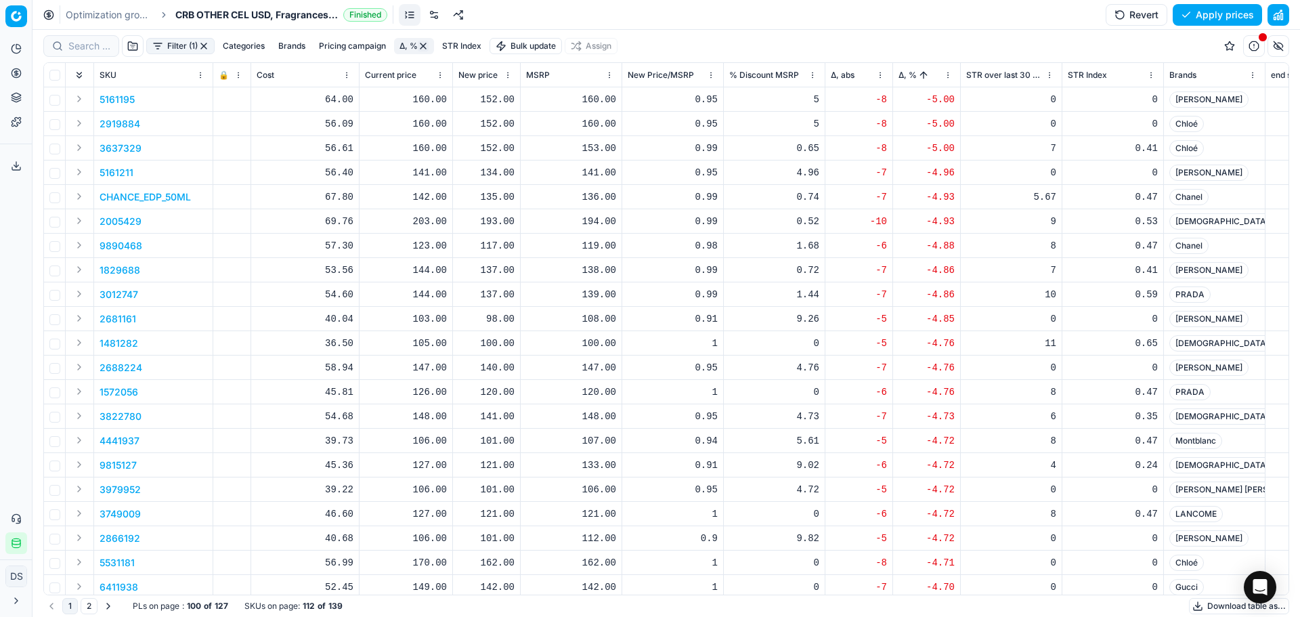
click at [914, 74] on span "Δ, %" at bounding box center [907, 75] width 18 height 11
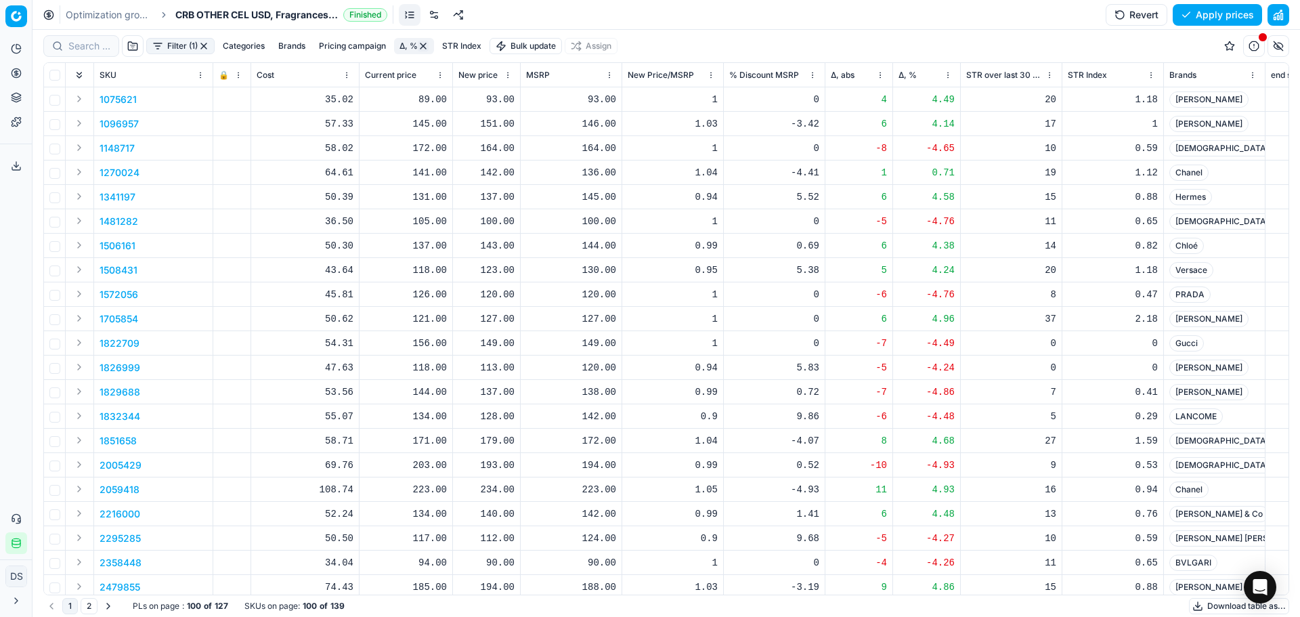
click at [766, 74] on span "% Discount MSRP" at bounding box center [764, 75] width 70 height 11
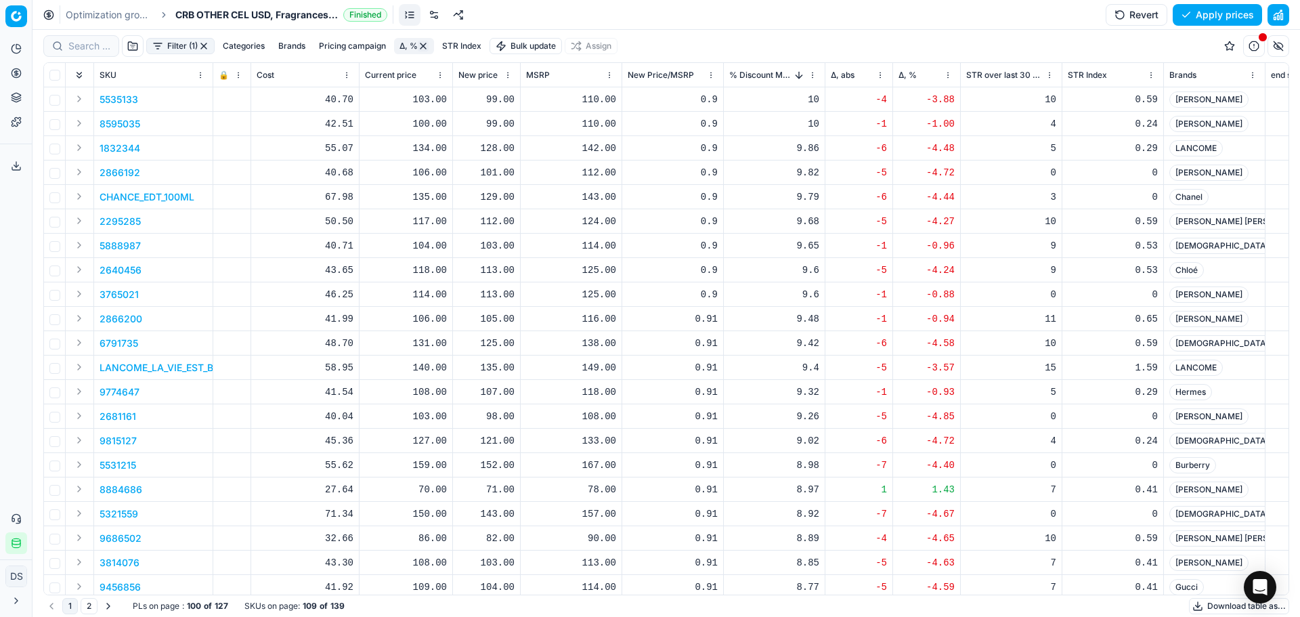
click at [773, 76] on span "% Discount MSRP" at bounding box center [760, 75] width 63 height 11
